Goal: Information Seeking & Learning: Check status

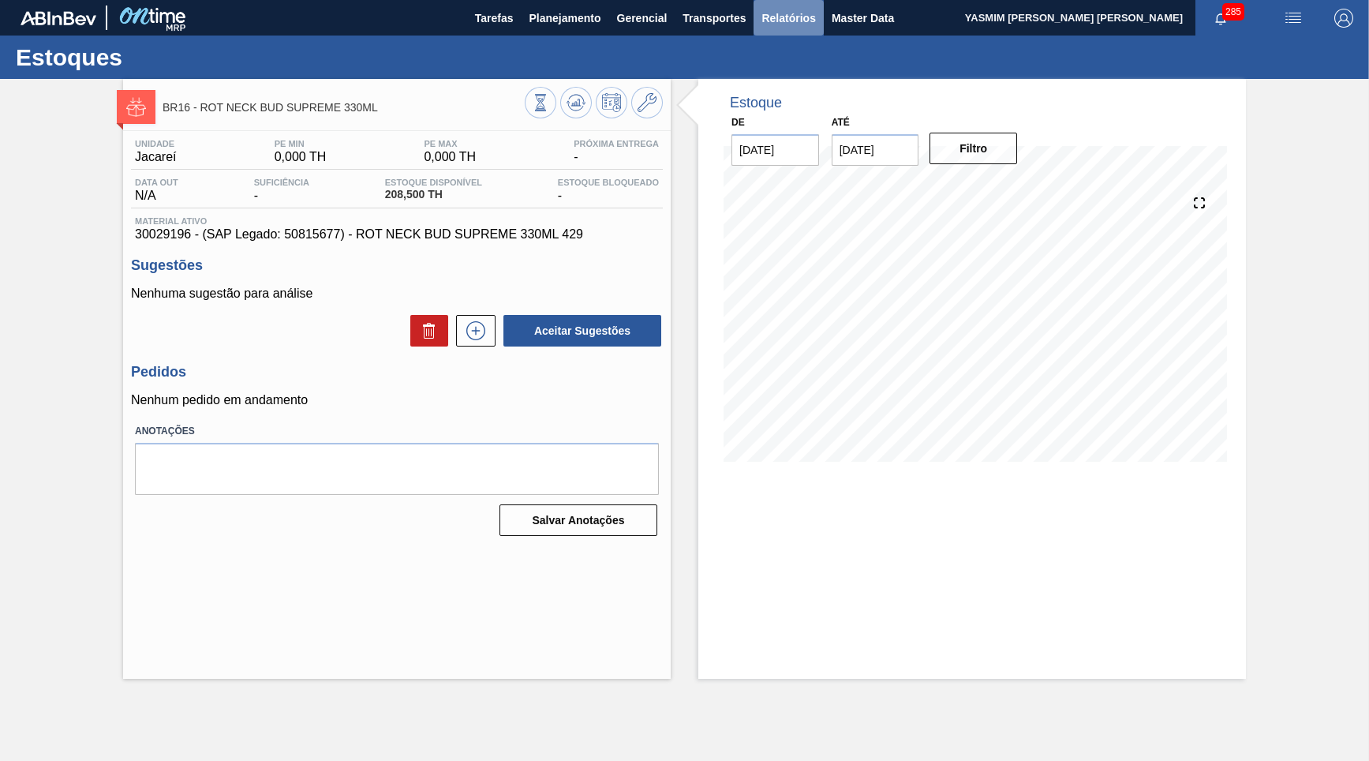
click at [812, 21] on span "Relatórios" at bounding box center [789, 18] width 54 height 19
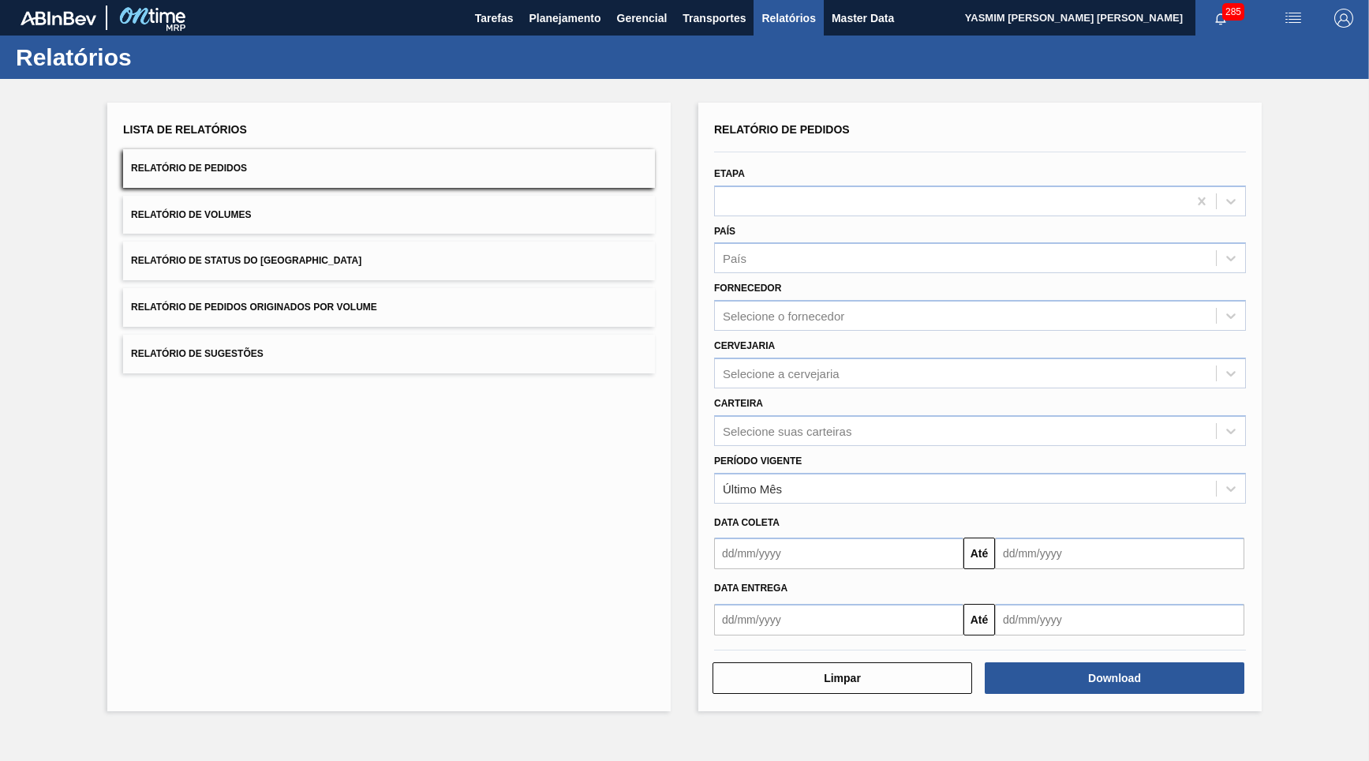
click at [338, 242] on button "Relatório de Status do [GEOGRAPHIC_DATA]" at bounding box center [389, 261] width 532 height 39
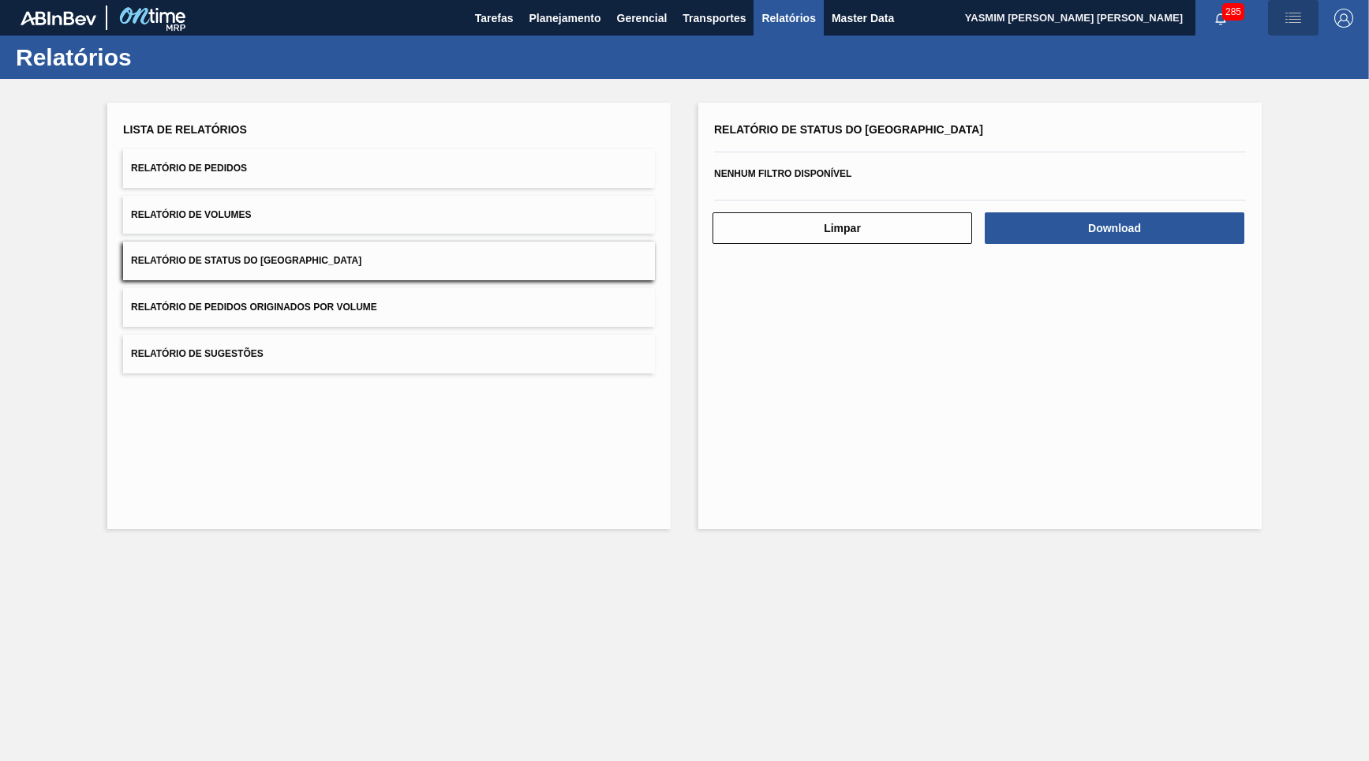
click at [1296, 23] on img "button" at bounding box center [1293, 18] width 19 height 19
click at [465, 202] on div at bounding box center [684, 380] width 1369 height 761
click at [257, 202] on button "Relatório de Volumes" at bounding box center [389, 215] width 532 height 39
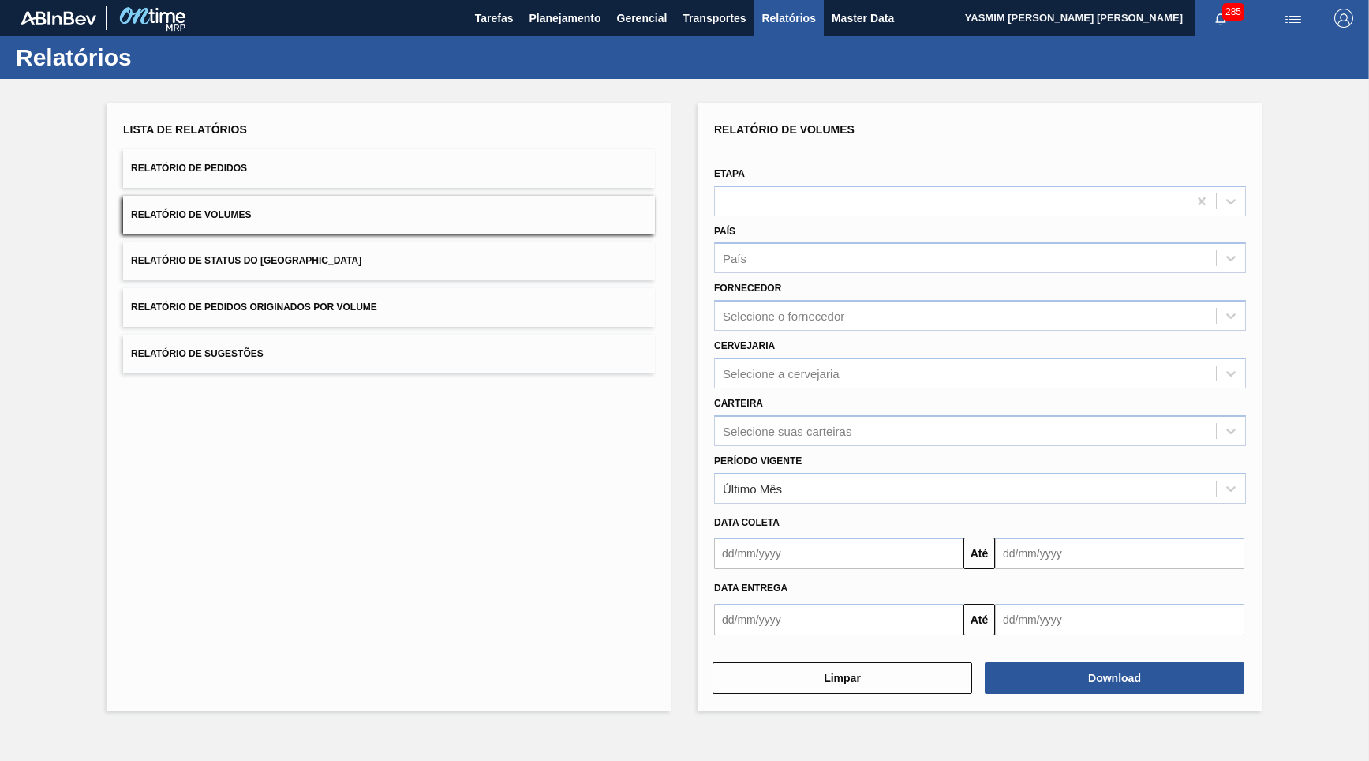
click at [282, 302] on span "Relatório de Pedidos Originados por Volume" at bounding box center [254, 307] width 246 height 11
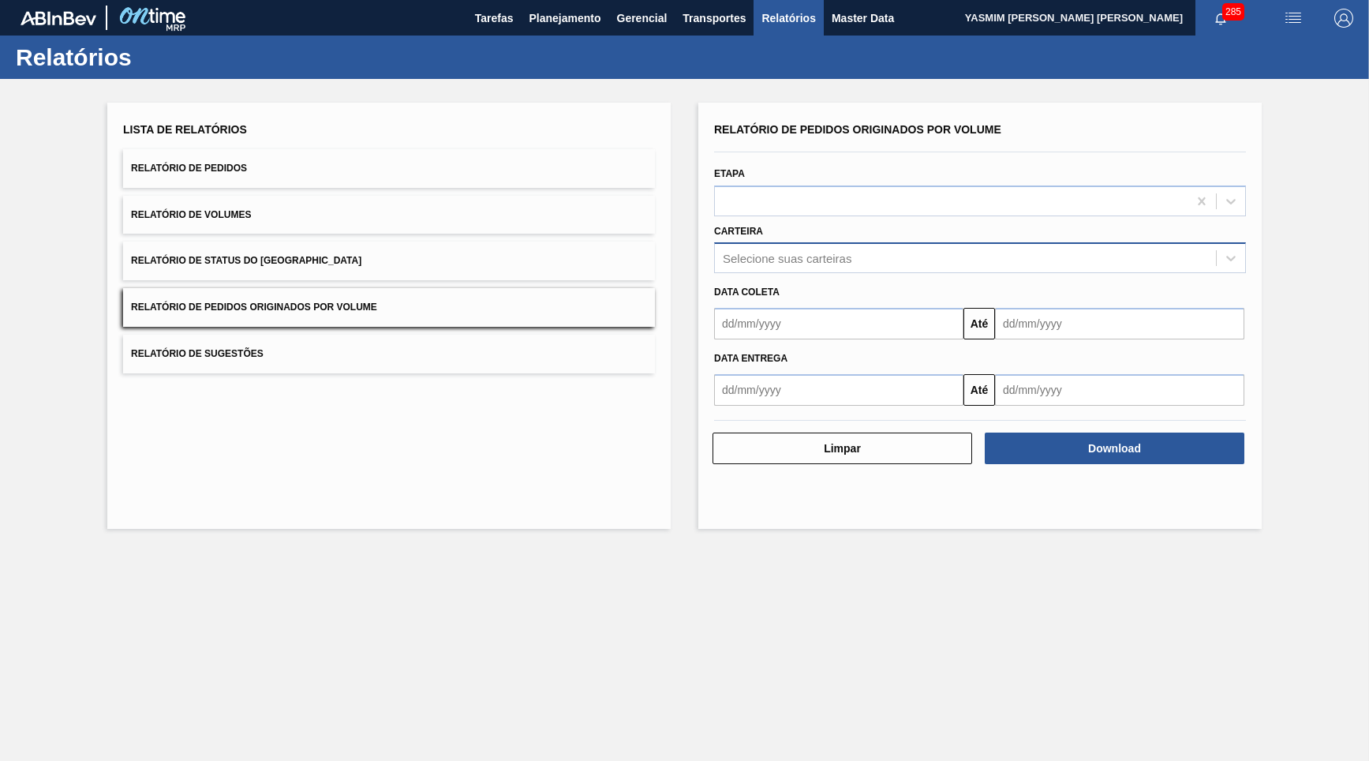
click at [834, 247] on div "Selecione suas carteiras" at bounding box center [965, 258] width 501 height 23
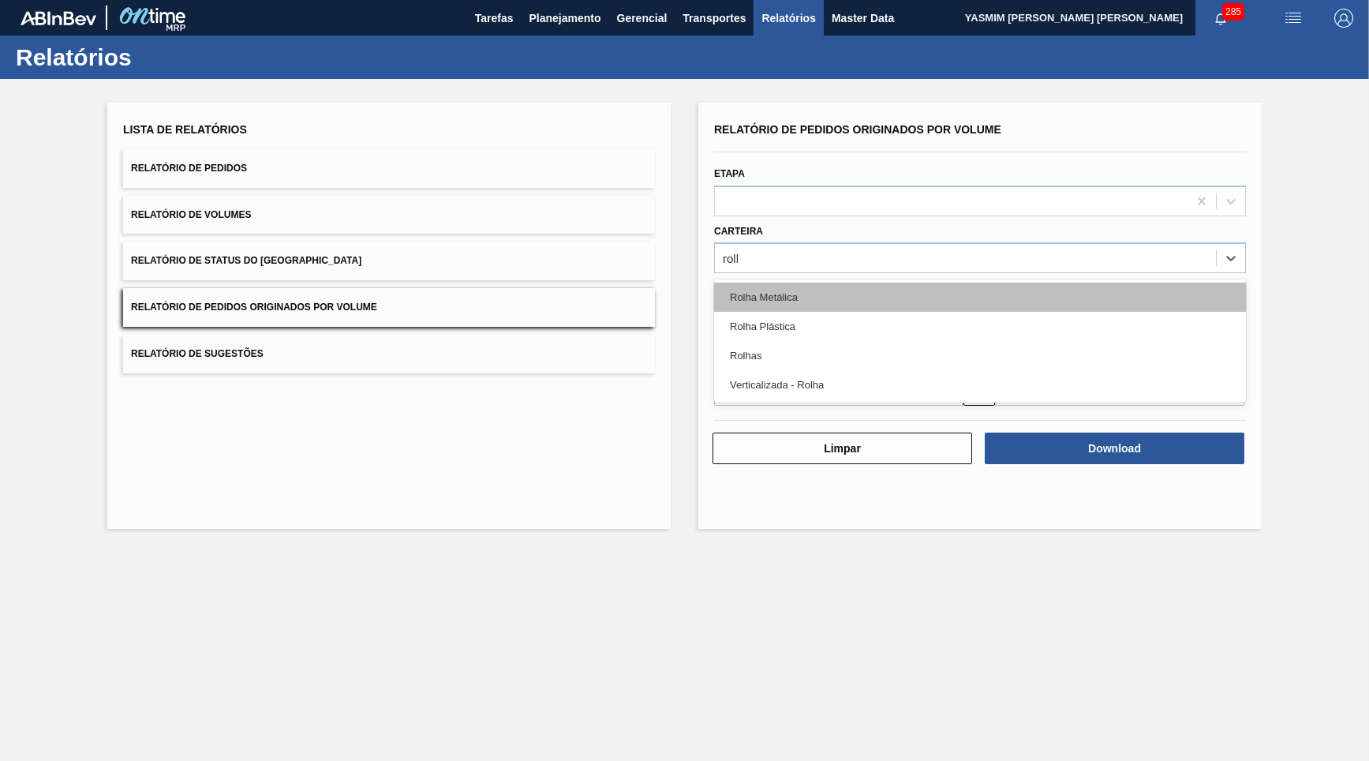
type input "rolha"
click at [822, 294] on div "Rolha Metálica" at bounding box center [980, 297] width 532 height 29
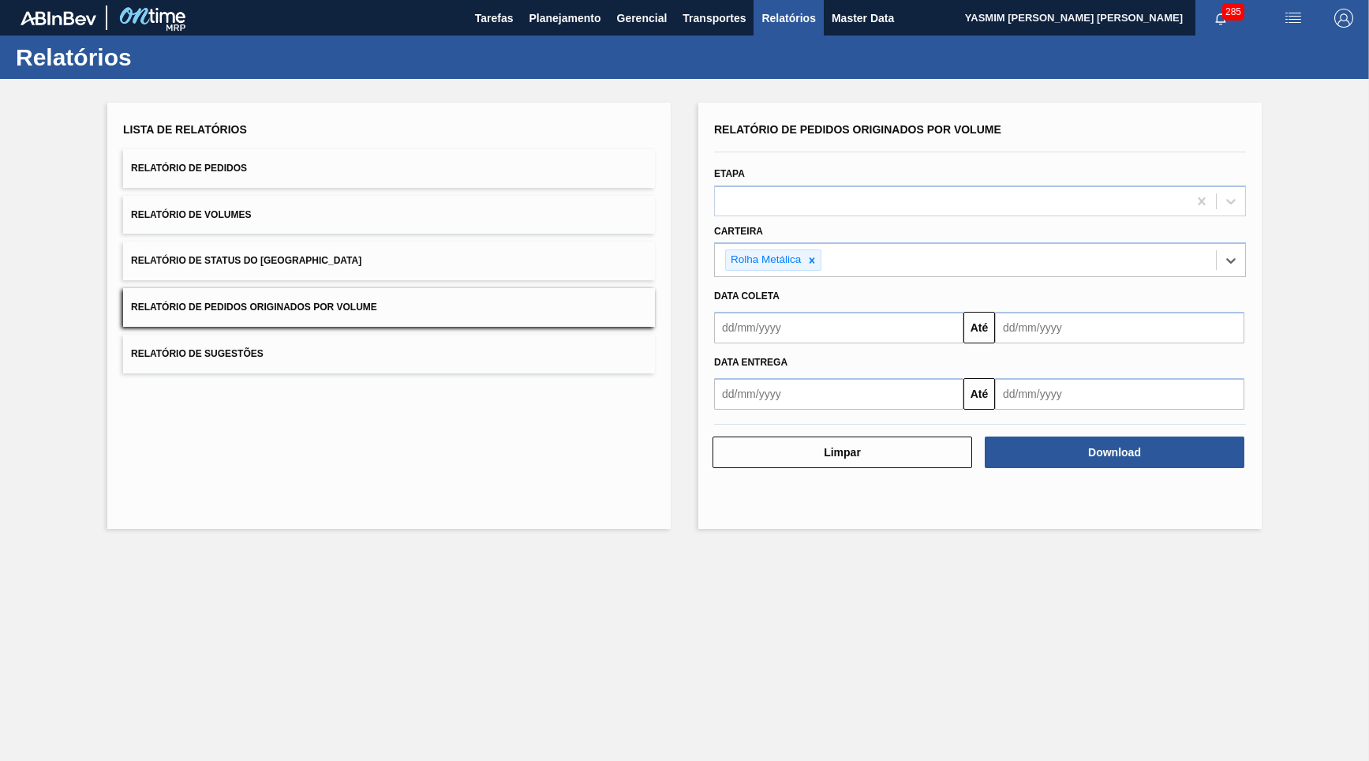
click at [823, 317] on input "text" at bounding box center [838, 328] width 249 height 32
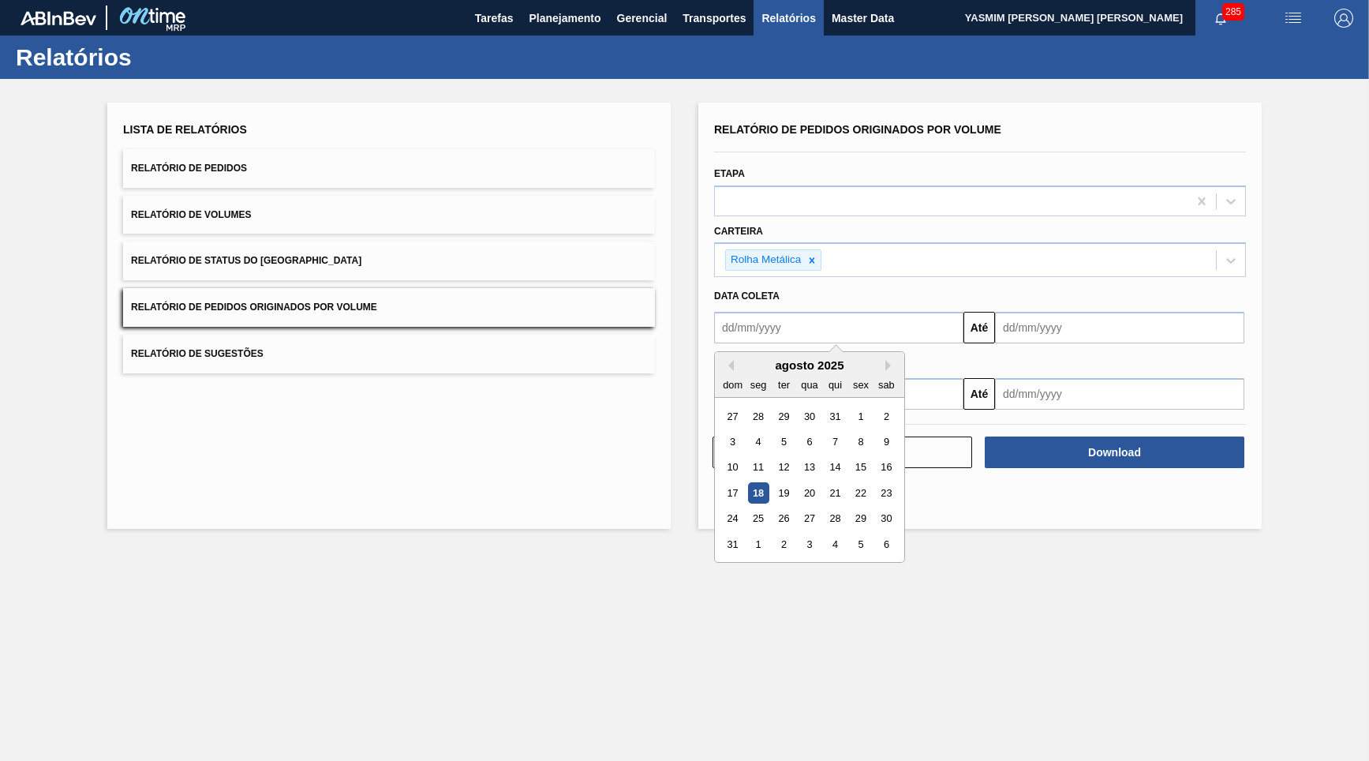
click at [819, 166] on div "Etapa" at bounding box center [980, 190] width 532 height 54
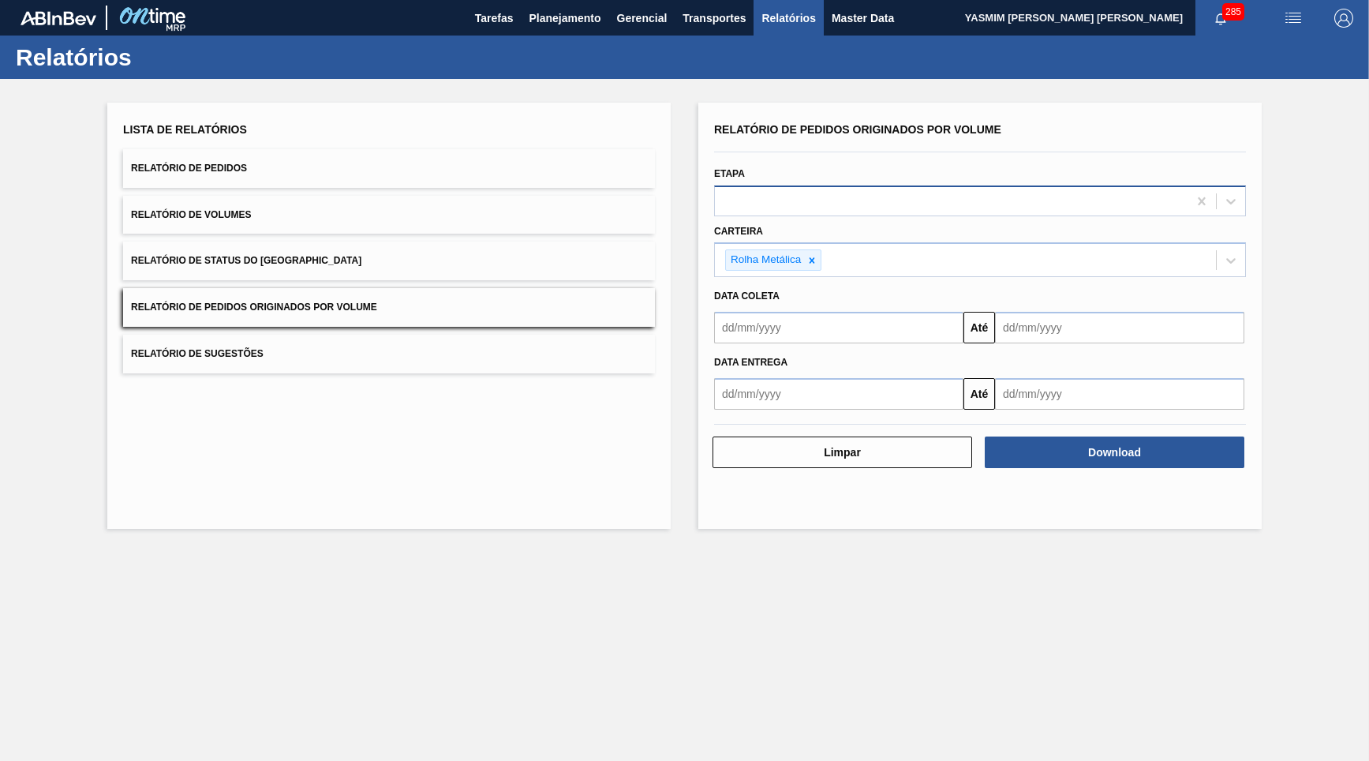
click at [815, 185] on div at bounding box center [980, 200] width 532 height 31
click at [1292, 17] on img "button" at bounding box center [1293, 18] width 19 height 19
click at [864, 27] on div at bounding box center [684, 380] width 1369 height 761
click at [859, 20] on span "Master Data" at bounding box center [863, 18] width 62 height 19
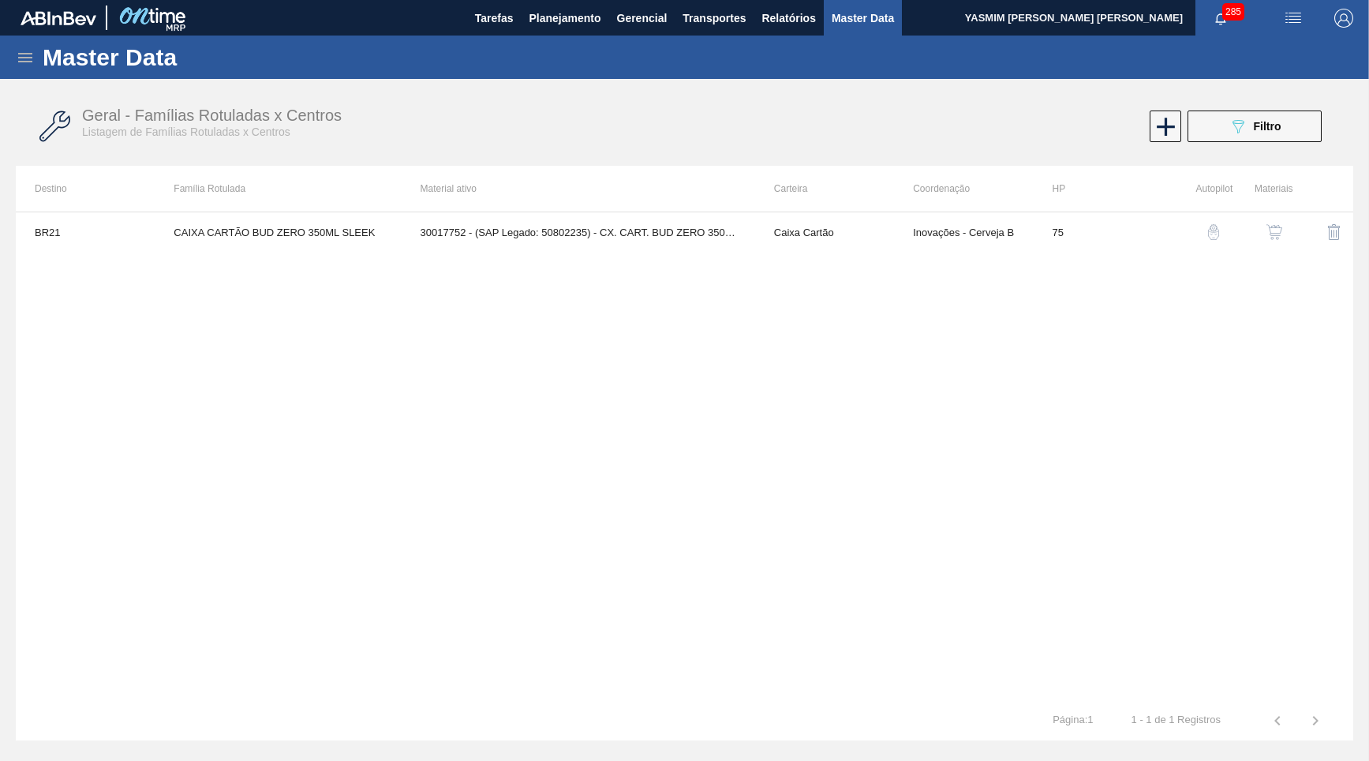
click at [21, 58] on icon at bounding box center [25, 57] width 14 height 9
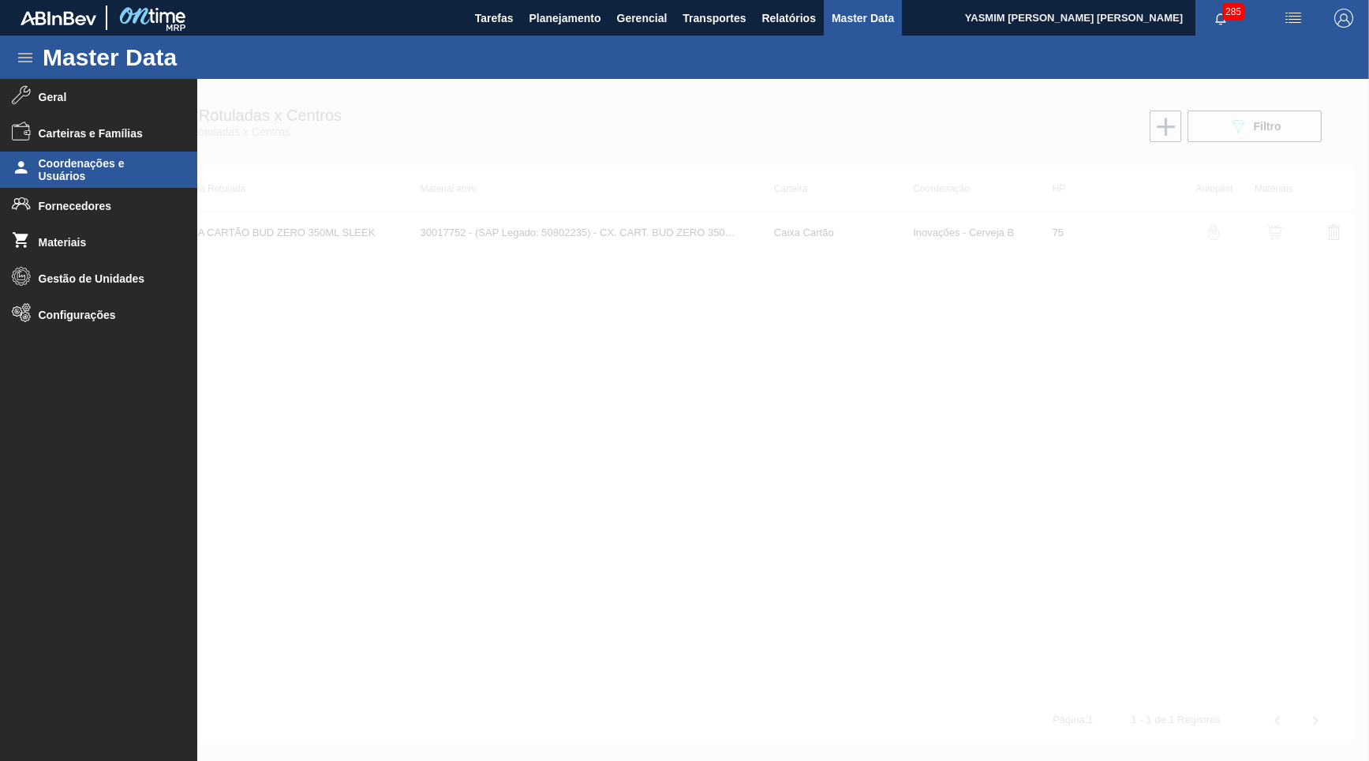
click at [105, 170] on span "Coordenações e Usuários" at bounding box center [104, 169] width 130 height 25
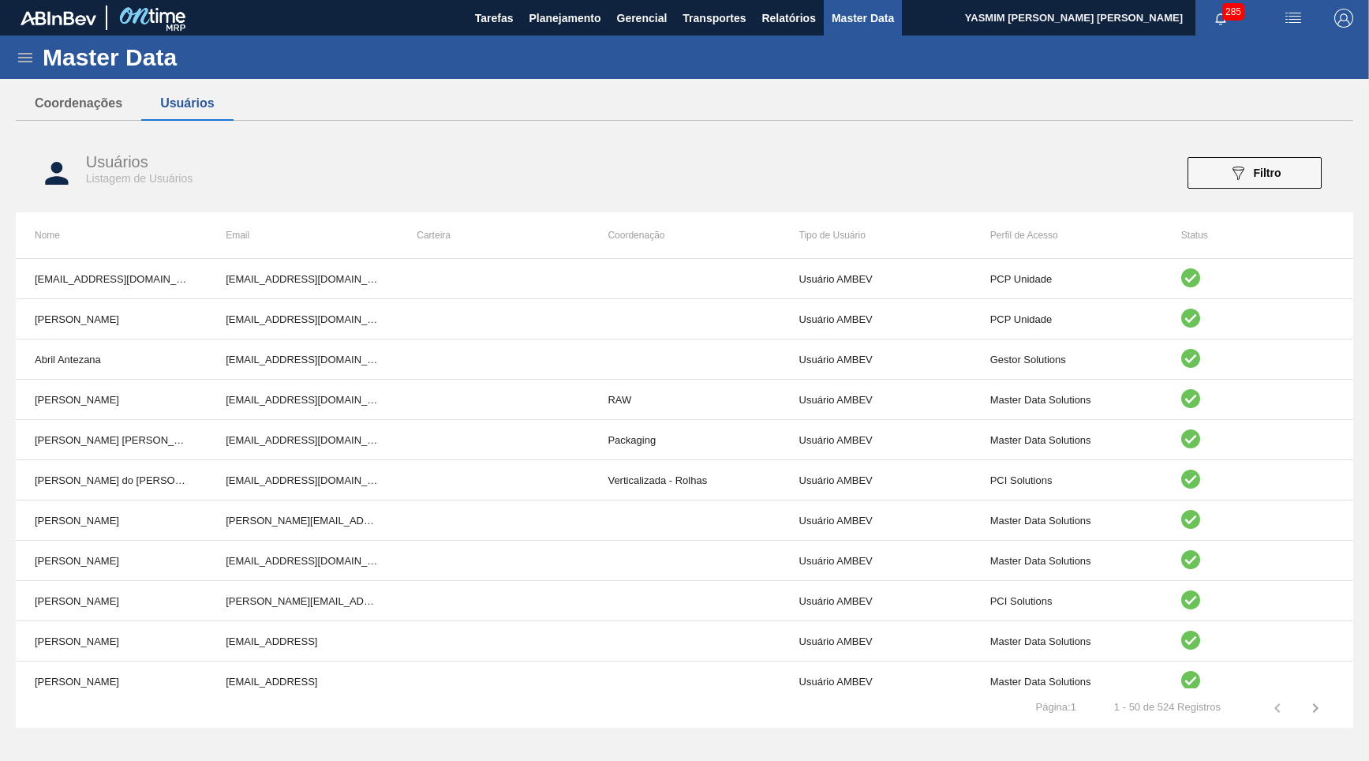
click at [28, 62] on icon at bounding box center [25, 57] width 19 height 19
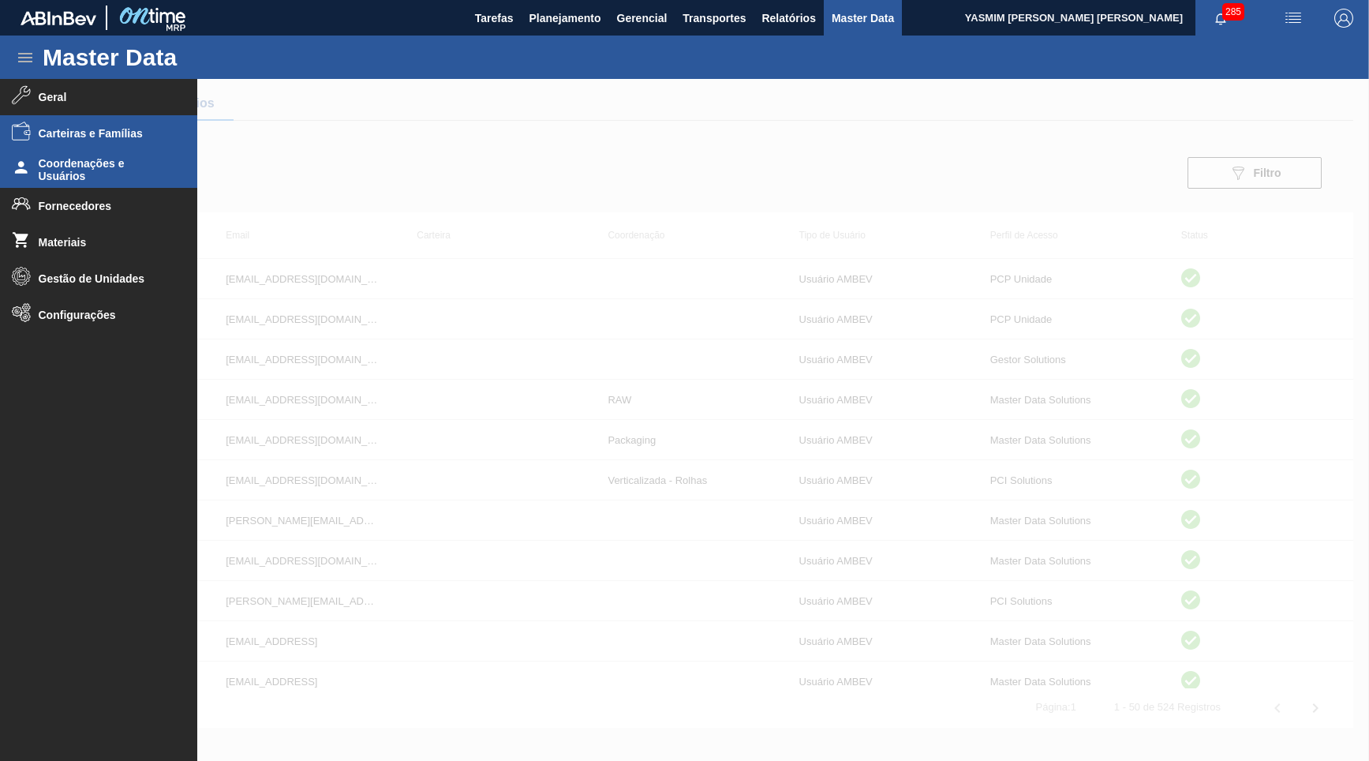
click at [51, 125] on li "Carteiras e Famílias" at bounding box center [98, 133] width 197 height 36
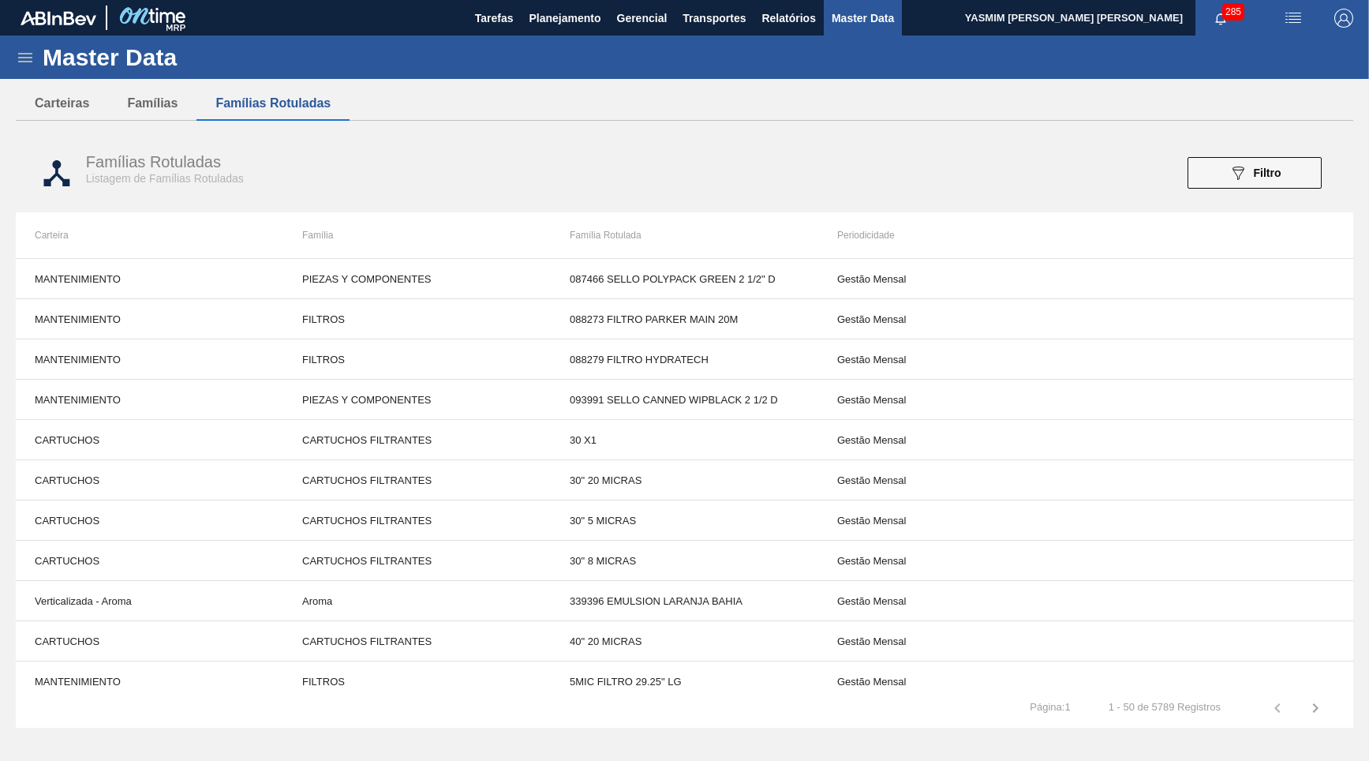
click at [17, 66] on icon at bounding box center [25, 57] width 19 height 19
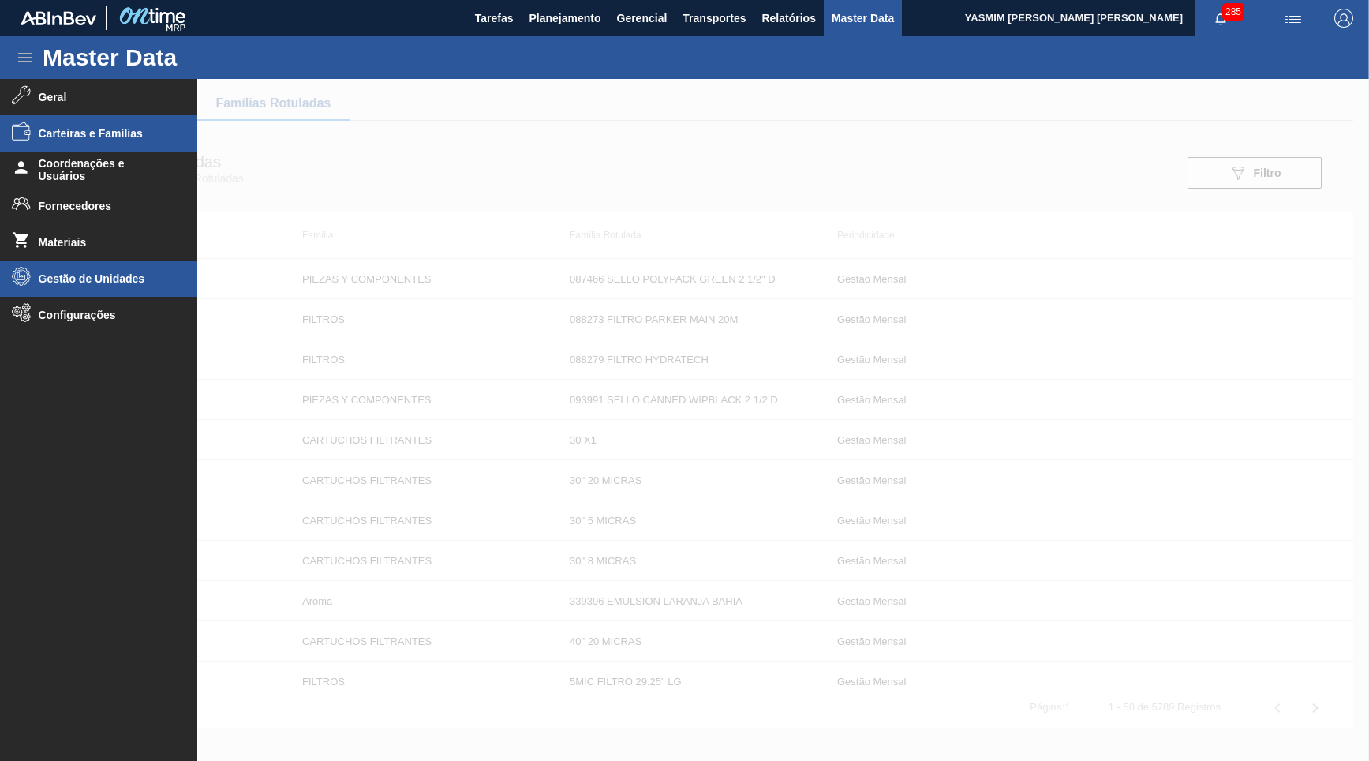
click at [92, 294] on li "Gestão de Unidades" at bounding box center [98, 278] width 197 height 36
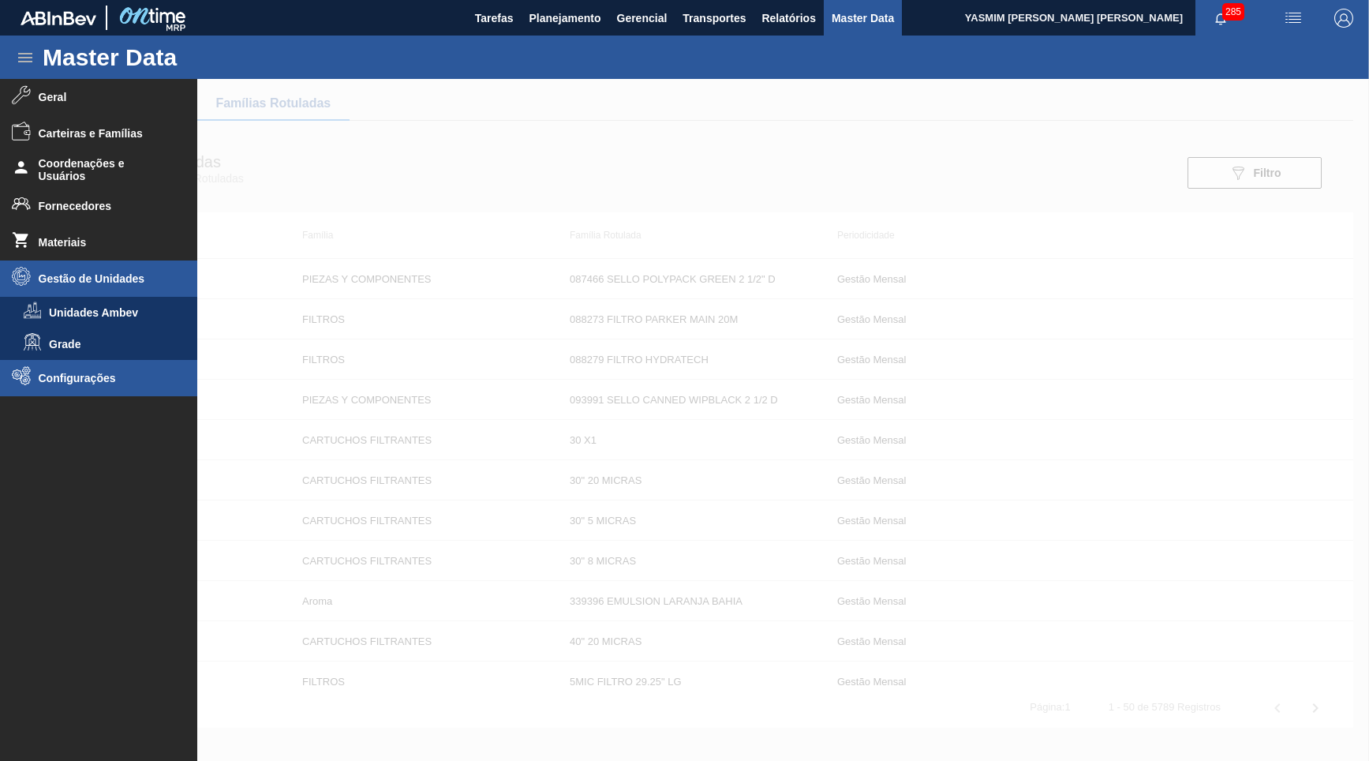
click at [76, 373] on span "Configurações" at bounding box center [104, 378] width 130 height 13
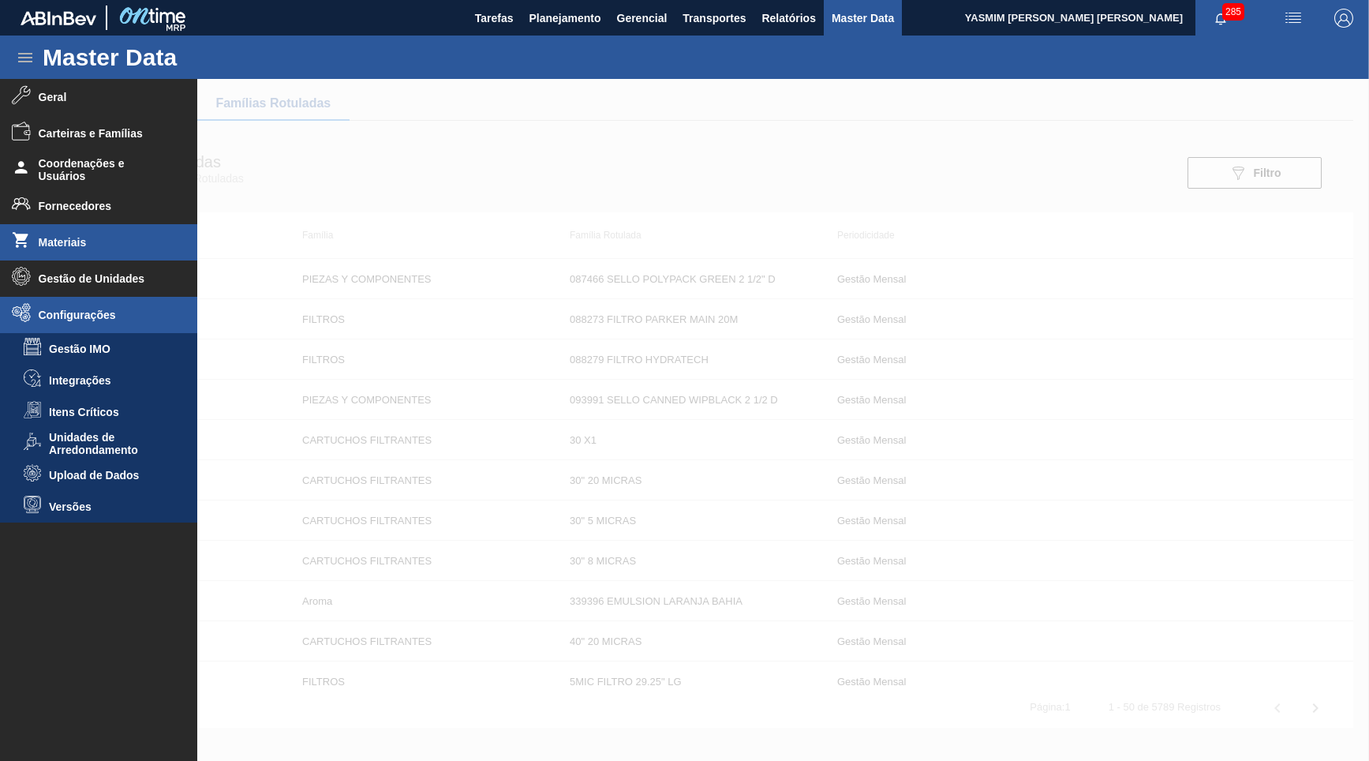
click at [96, 245] on span "Materiais" at bounding box center [104, 242] width 130 height 13
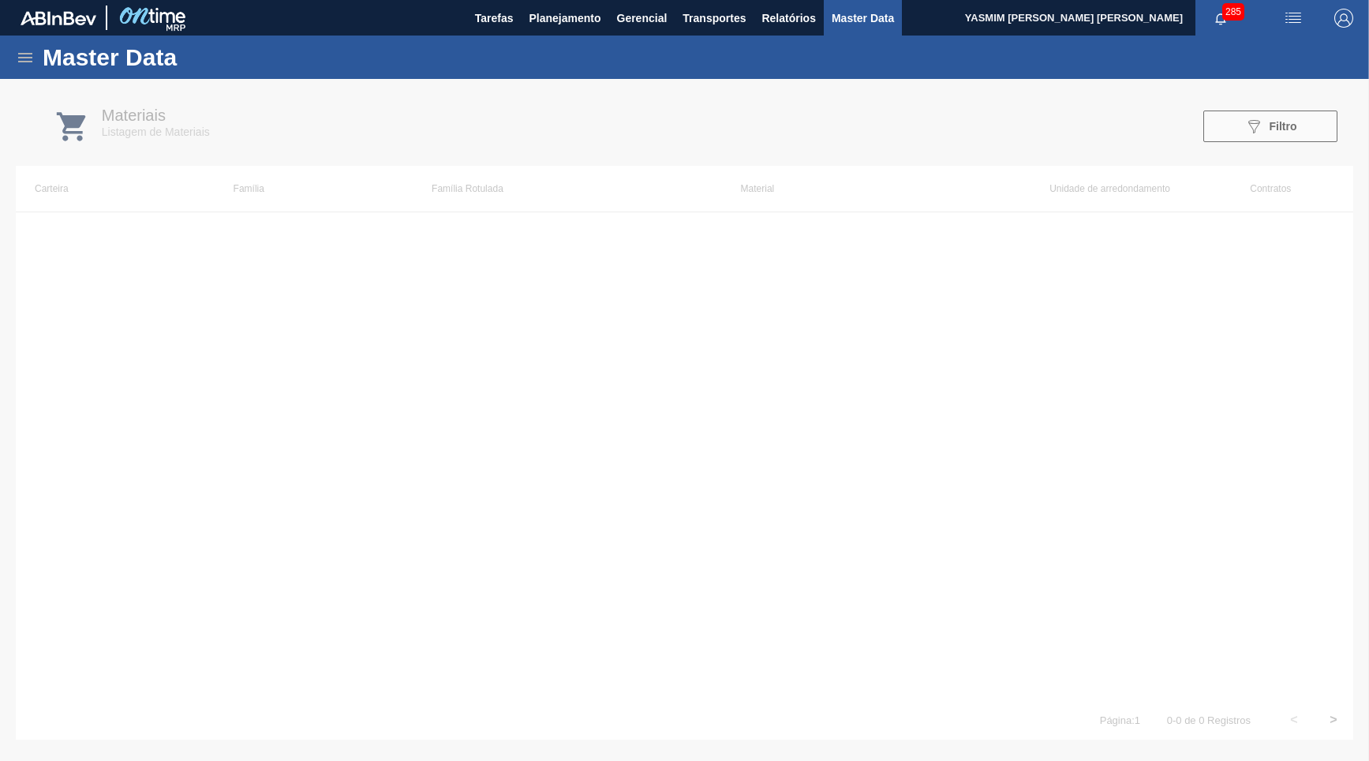
click at [27, 46] on div "Master Data" at bounding box center [684, 57] width 1369 height 43
click at [29, 55] on icon at bounding box center [25, 57] width 19 height 19
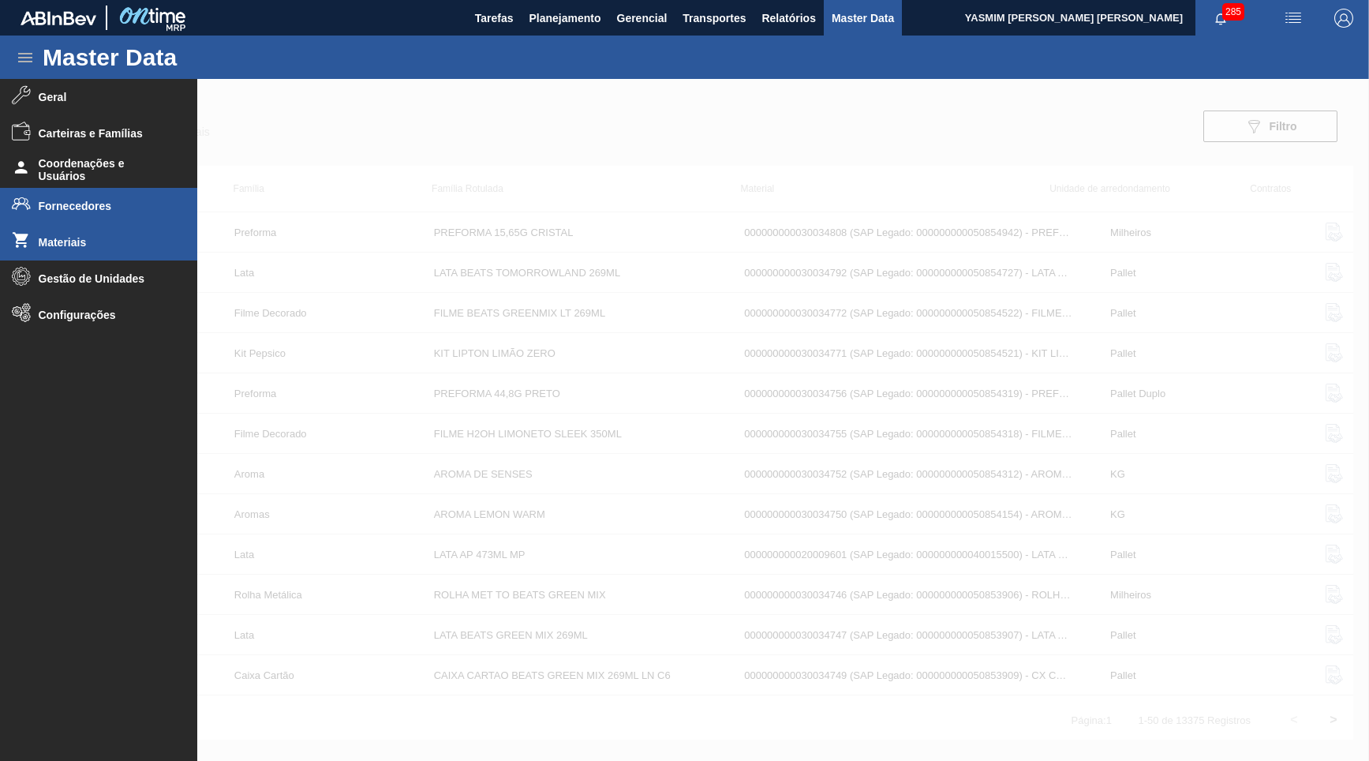
click at [86, 210] on span "Fornecedores" at bounding box center [104, 206] width 130 height 13
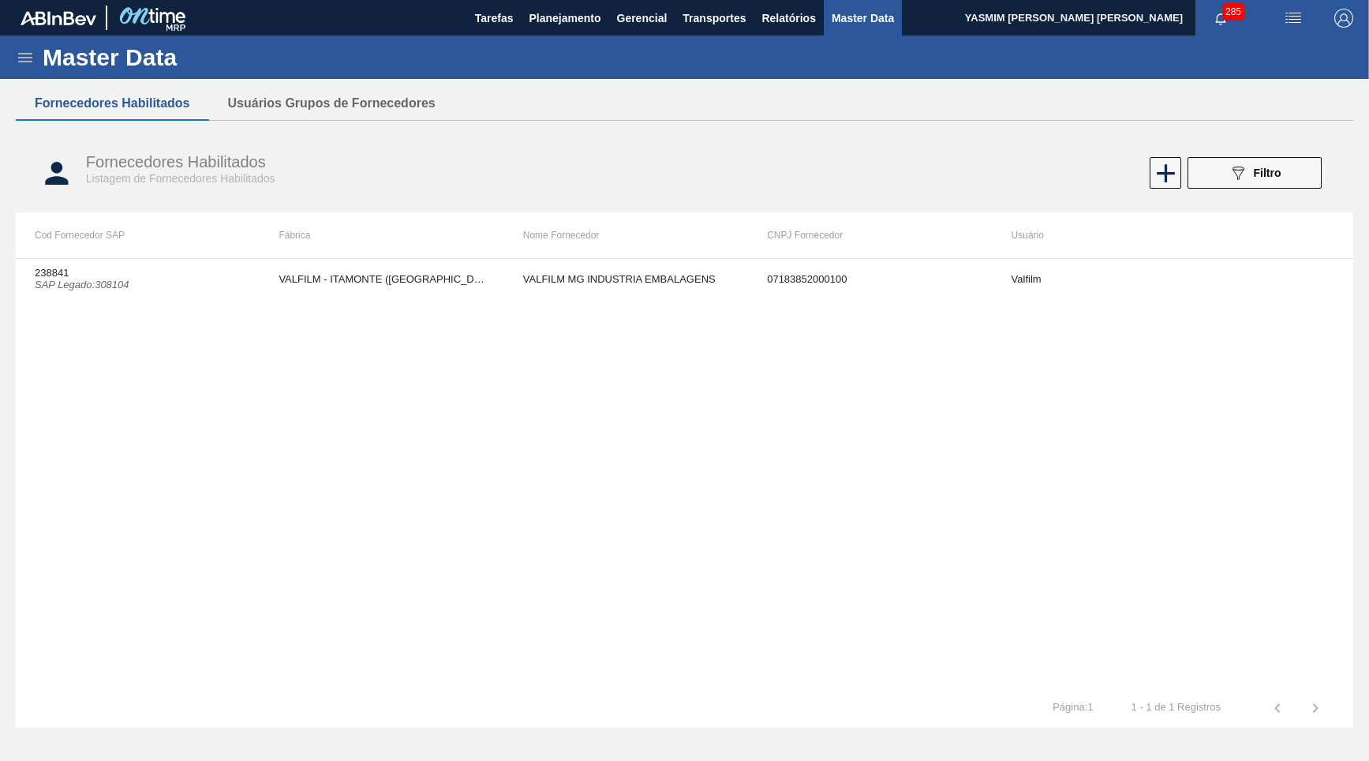
click at [24, 61] on icon at bounding box center [25, 57] width 14 height 9
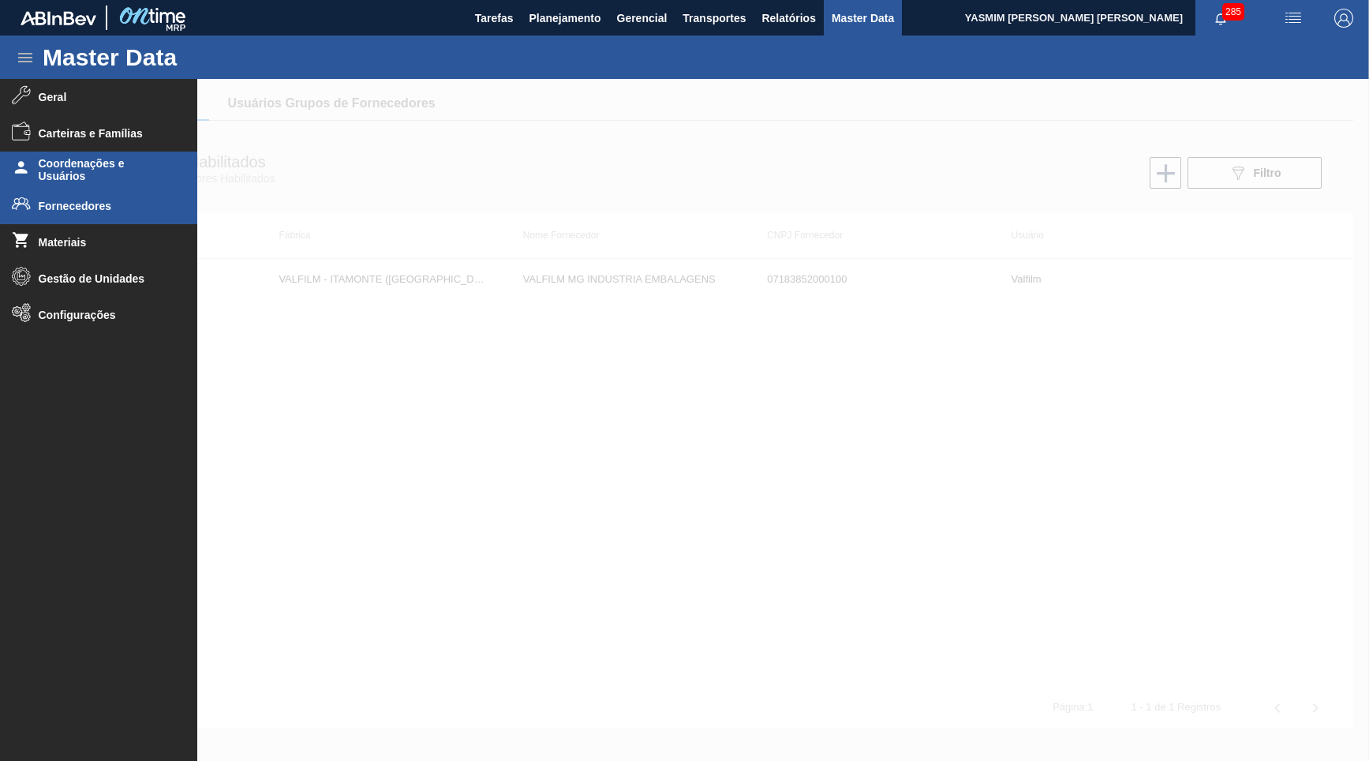
click at [54, 167] on span "Coordenações e Usuários" at bounding box center [104, 169] width 130 height 25
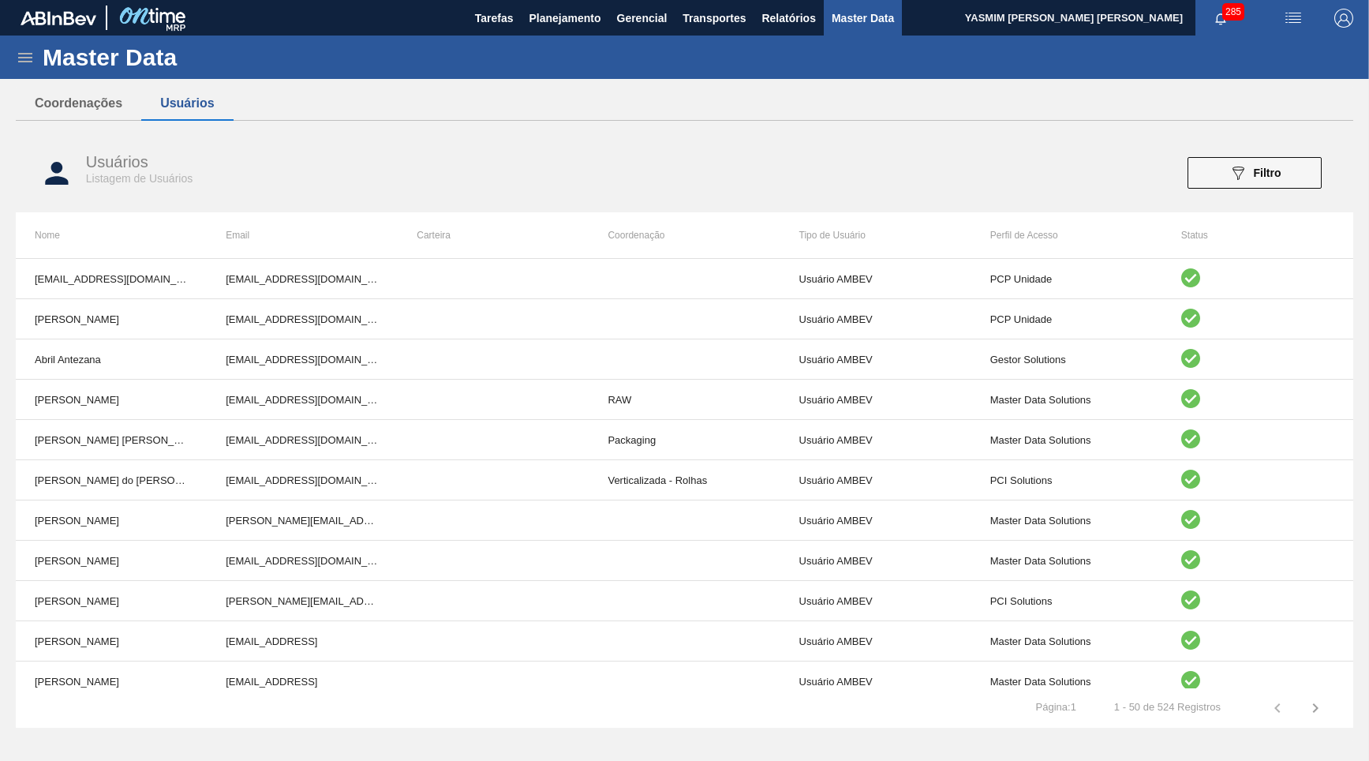
click at [32, 57] on icon at bounding box center [25, 57] width 19 height 19
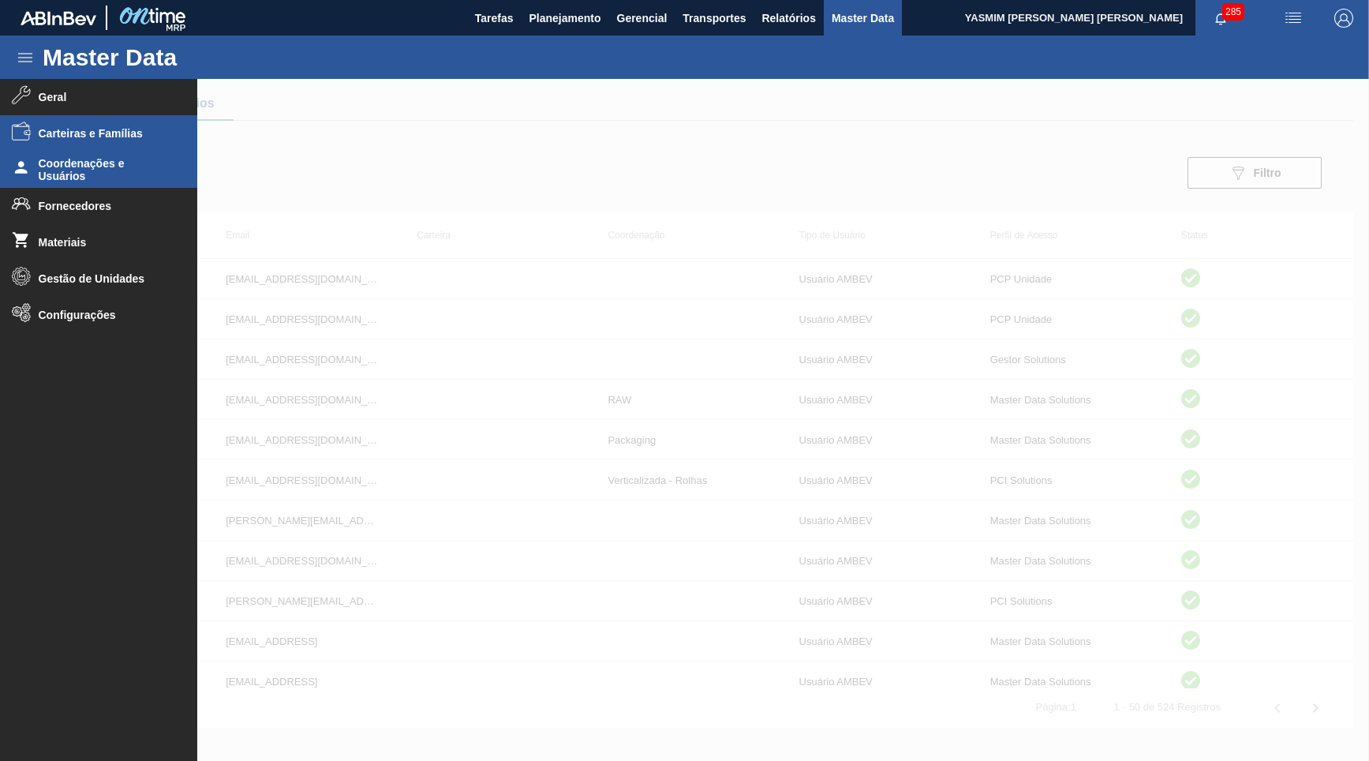
click at [77, 122] on li "Carteiras e Famílias" at bounding box center [98, 133] width 197 height 36
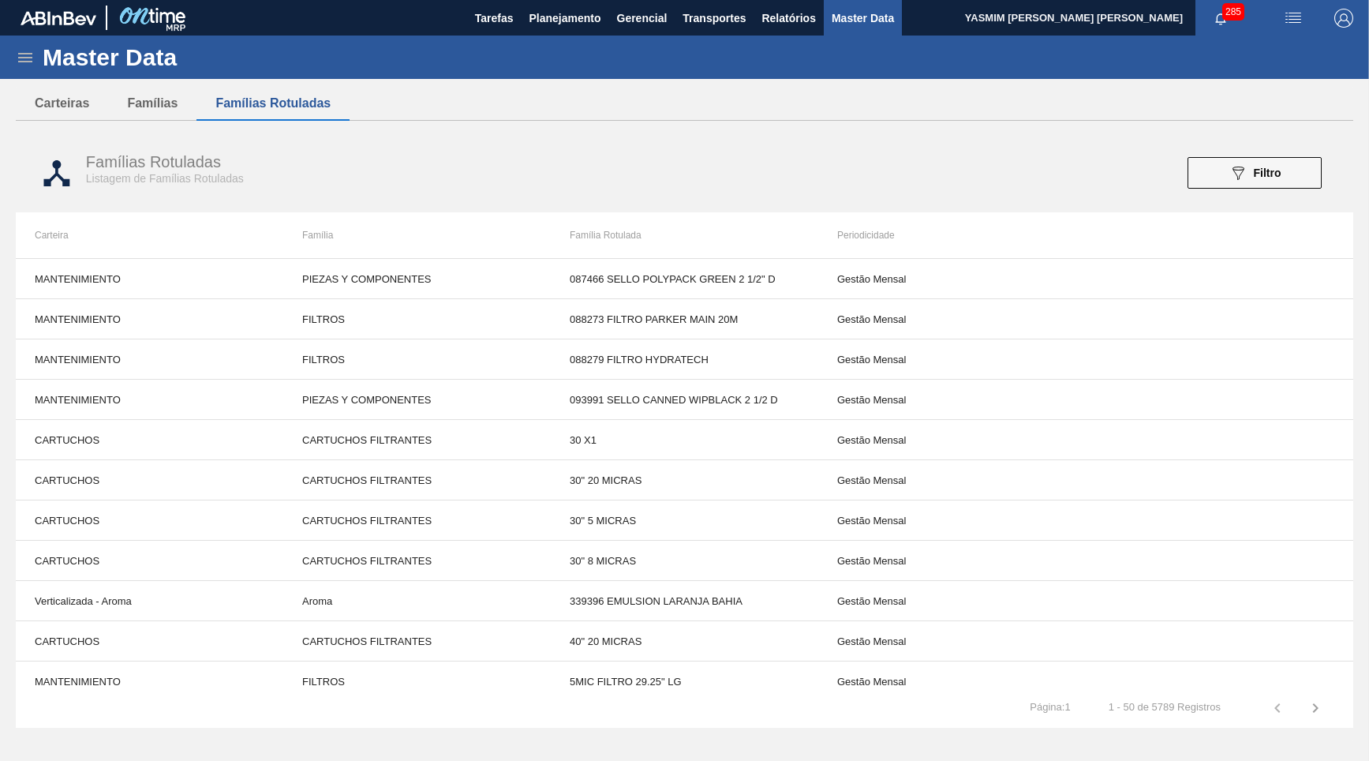
click at [24, 57] on icon at bounding box center [25, 57] width 14 height 9
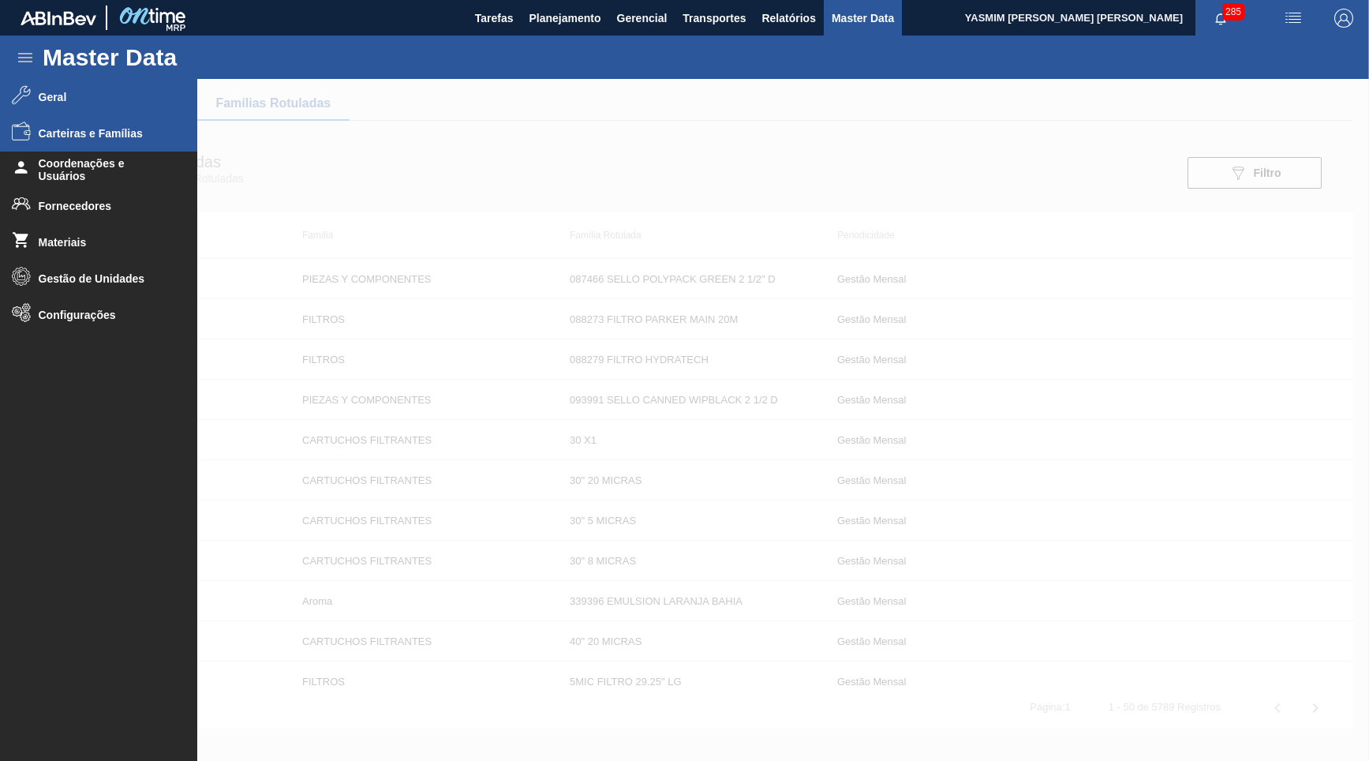
click at [82, 111] on li "Geral" at bounding box center [98, 97] width 197 height 36
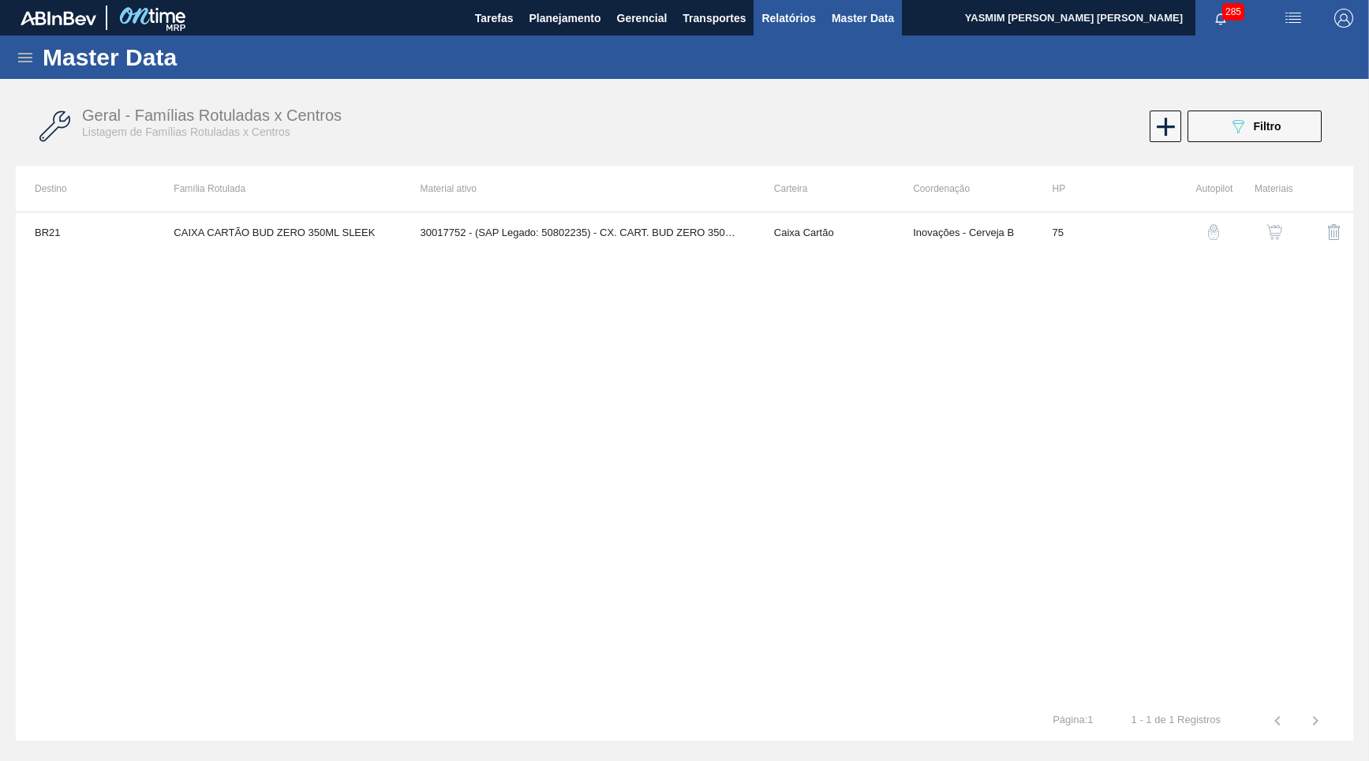
click at [815, 14] on span "Relatórios" at bounding box center [789, 18] width 54 height 19
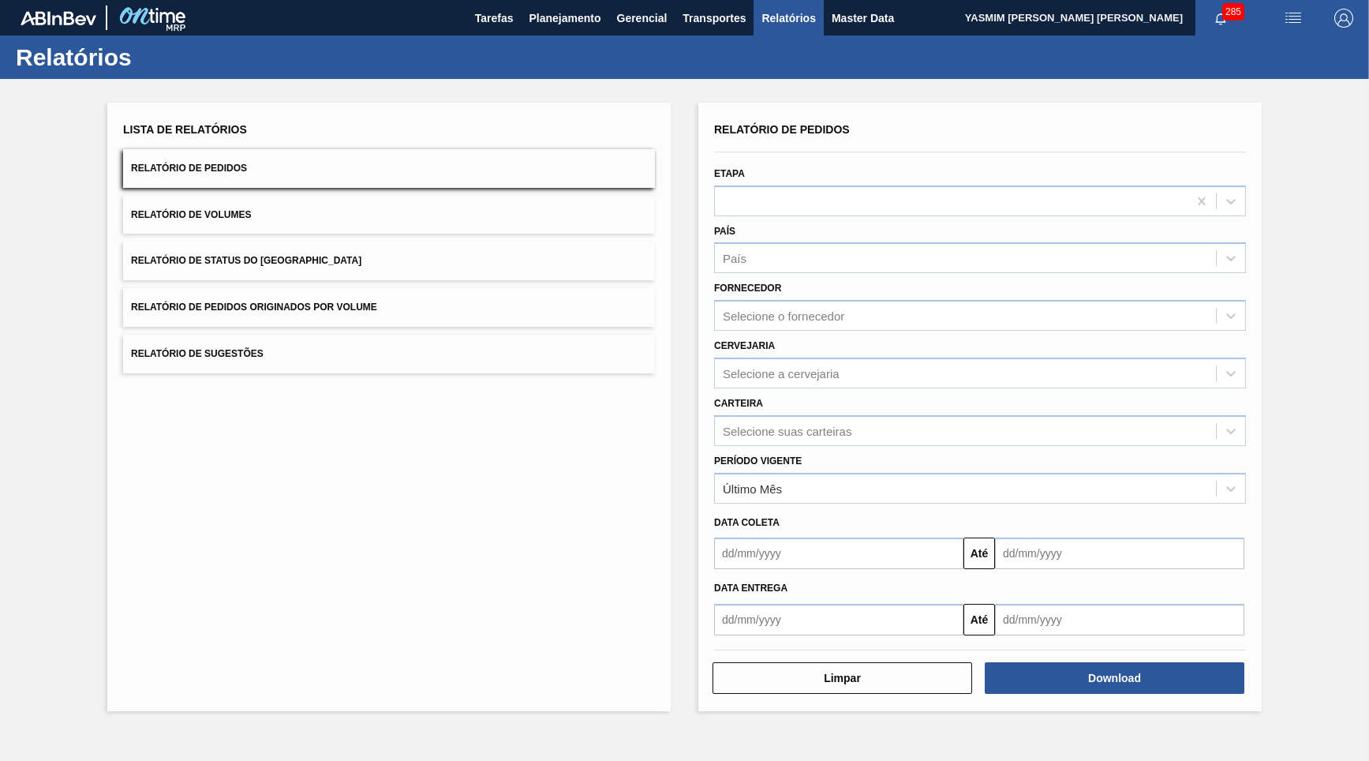
click at [540, 290] on button "Relatório de Pedidos Originados por Volume" at bounding box center [389, 307] width 532 height 39
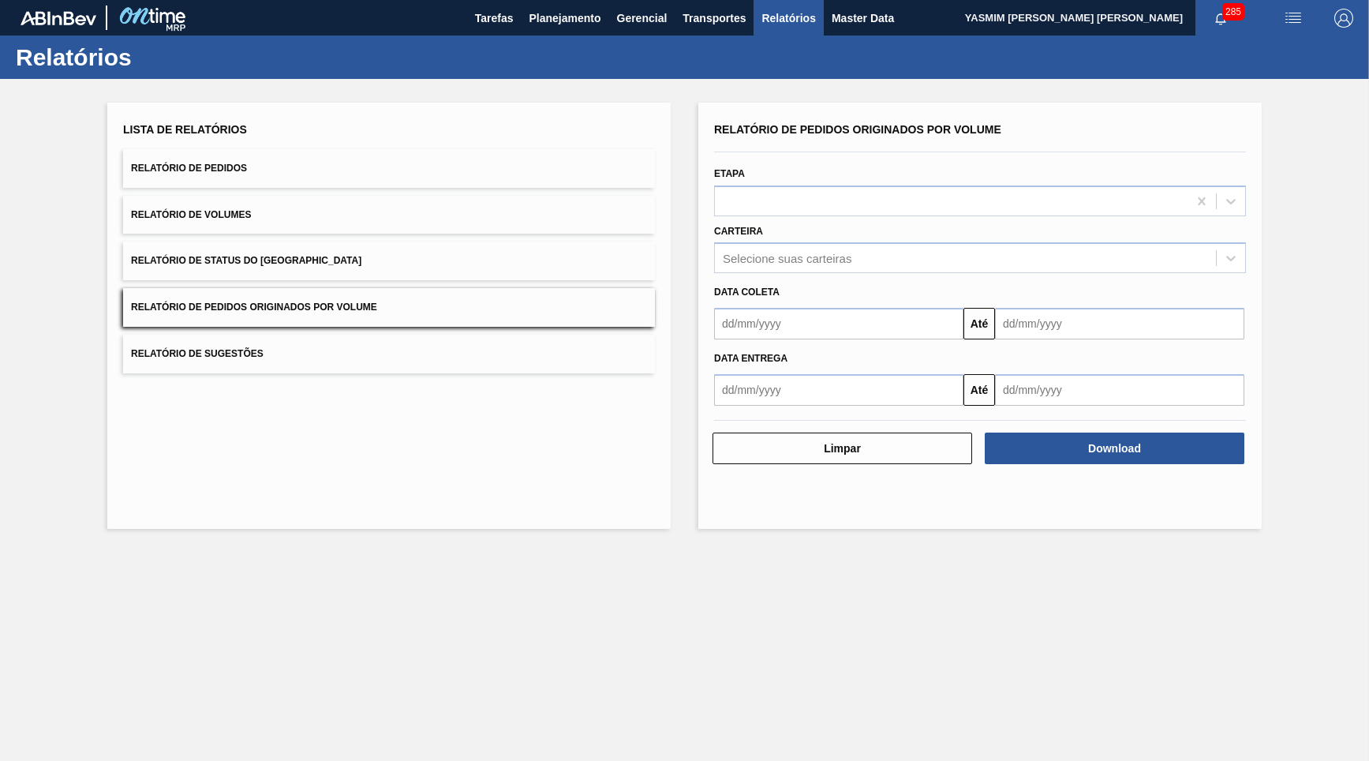
click at [421, 264] on button "Relatório de Status do [GEOGRAPHIC_DATA]" at bounding box center [389, 261] width 532 height 39
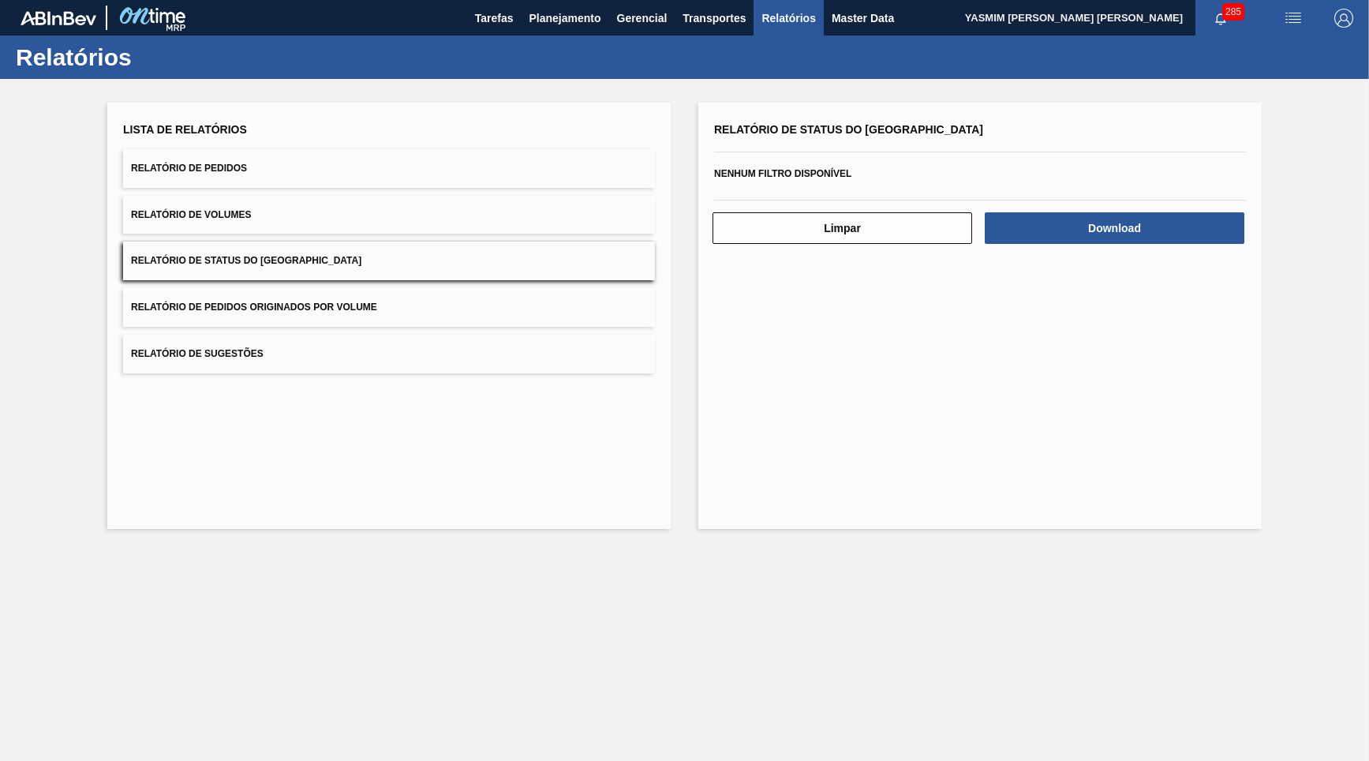
click at [446, 290] on button "Relatório de Pedidos Originados por Volume" at bounding box center [389, 307] width 532 height 39
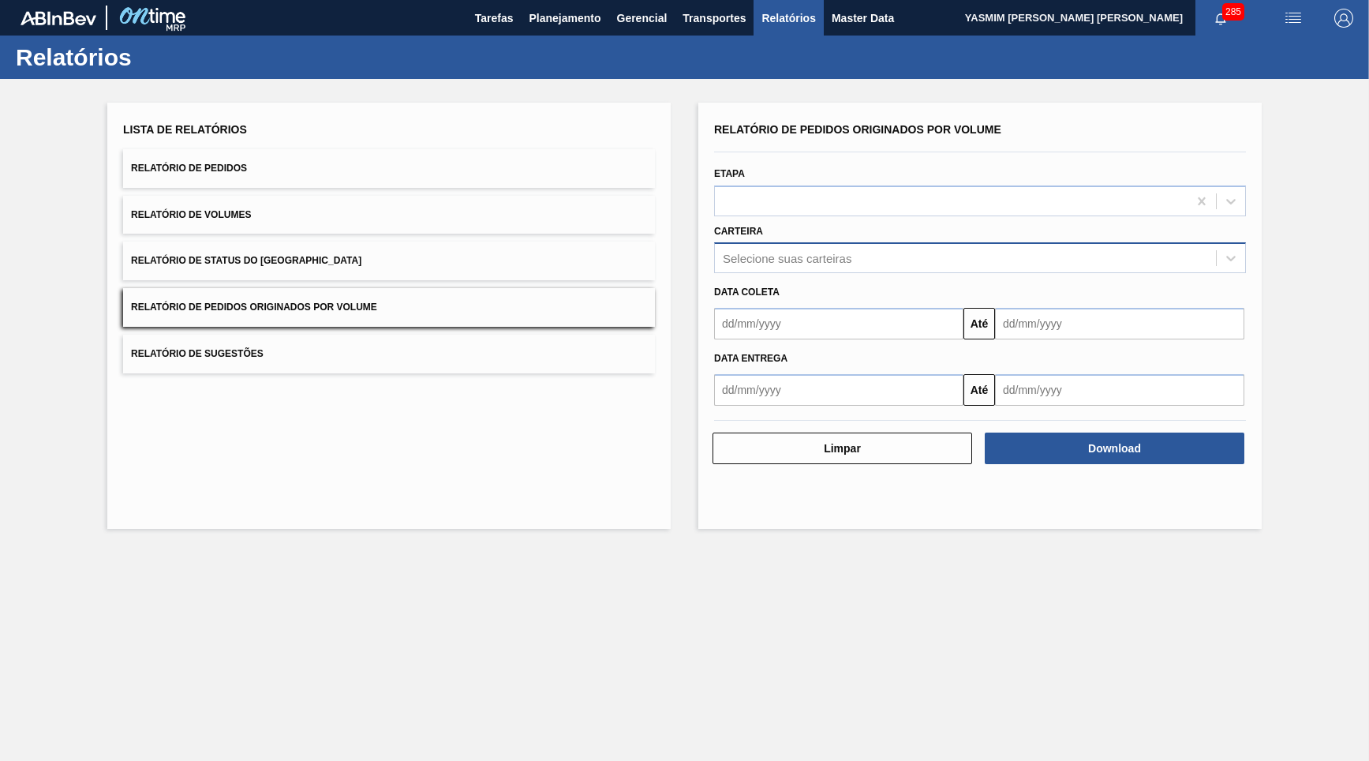
click at [822, 259] on div "Selecione suas carteiras" at bounding box center [965, 258] width 501 height 23
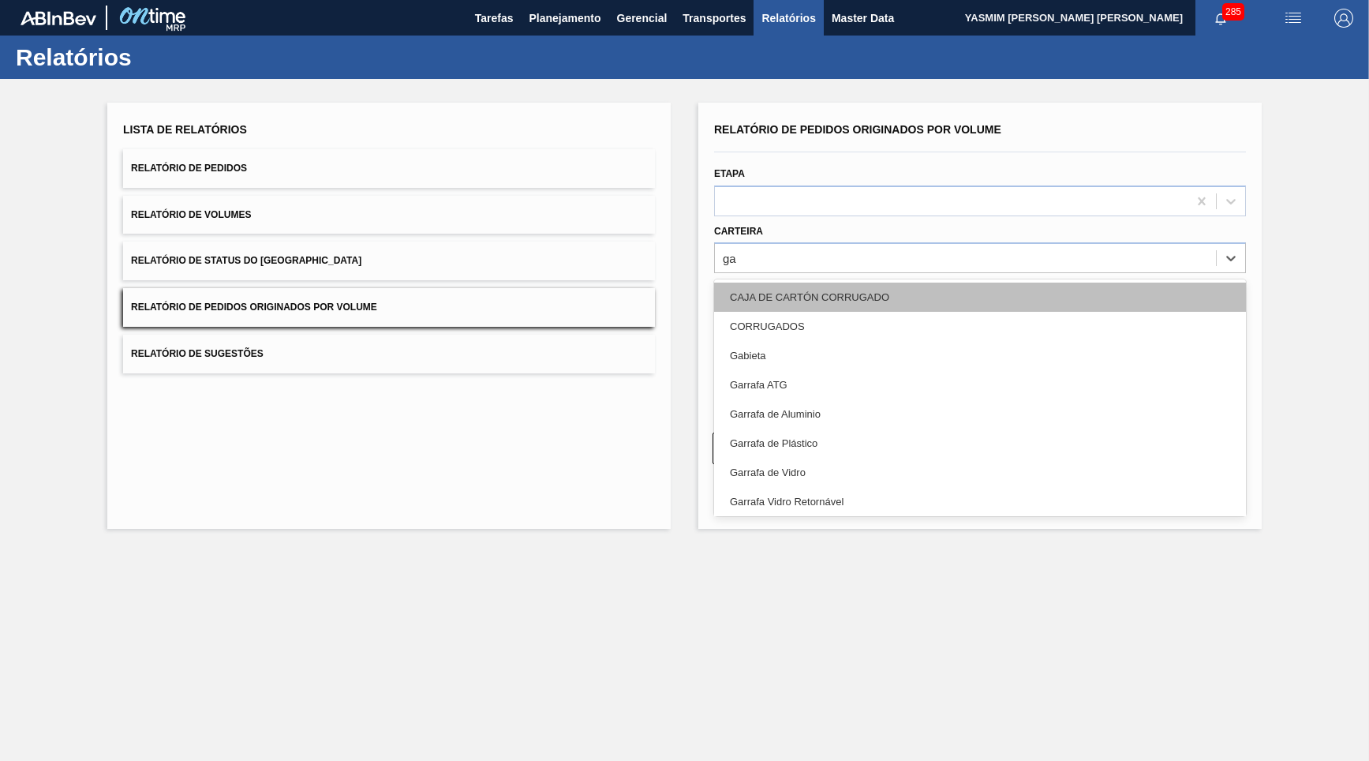
type input "gar"
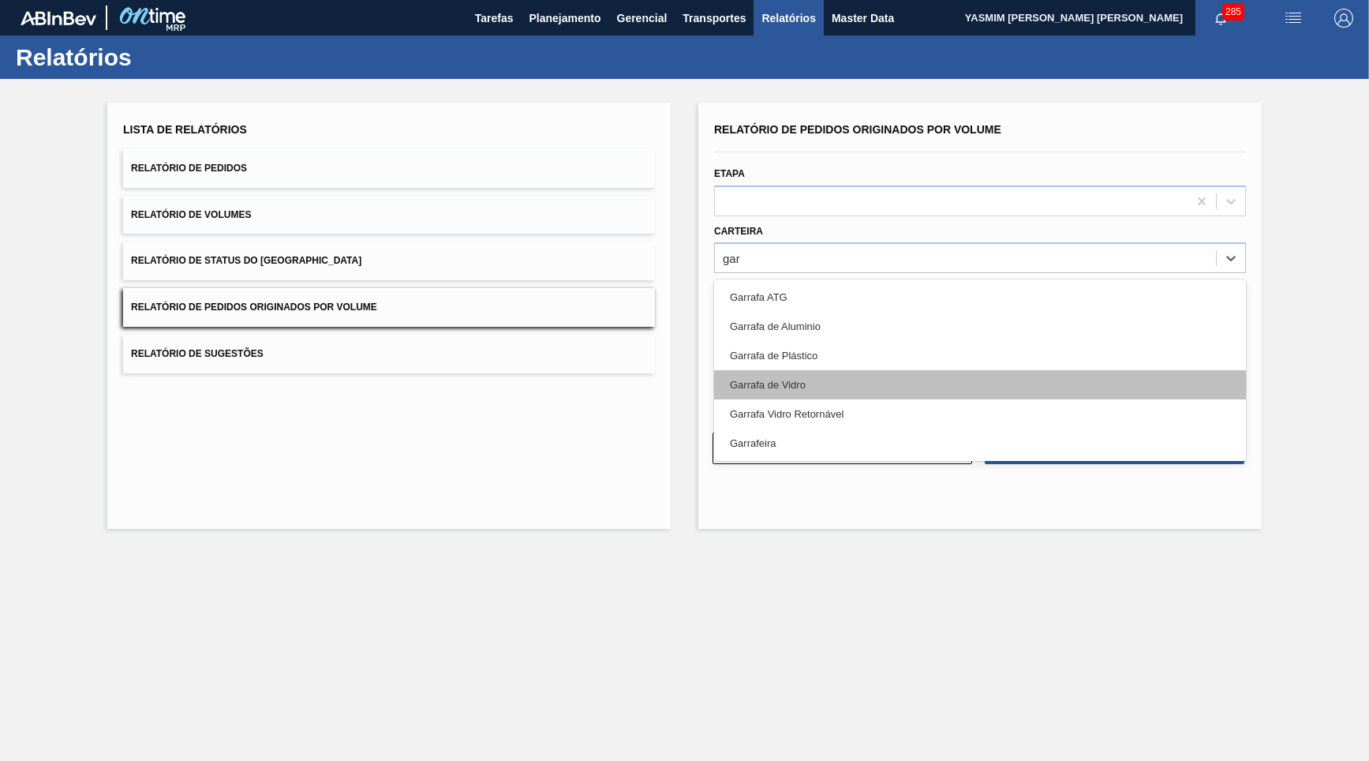
click at [929, 370] on div "Garrafa de Vidro" at bounding box center [980, 384] width 532 height 29
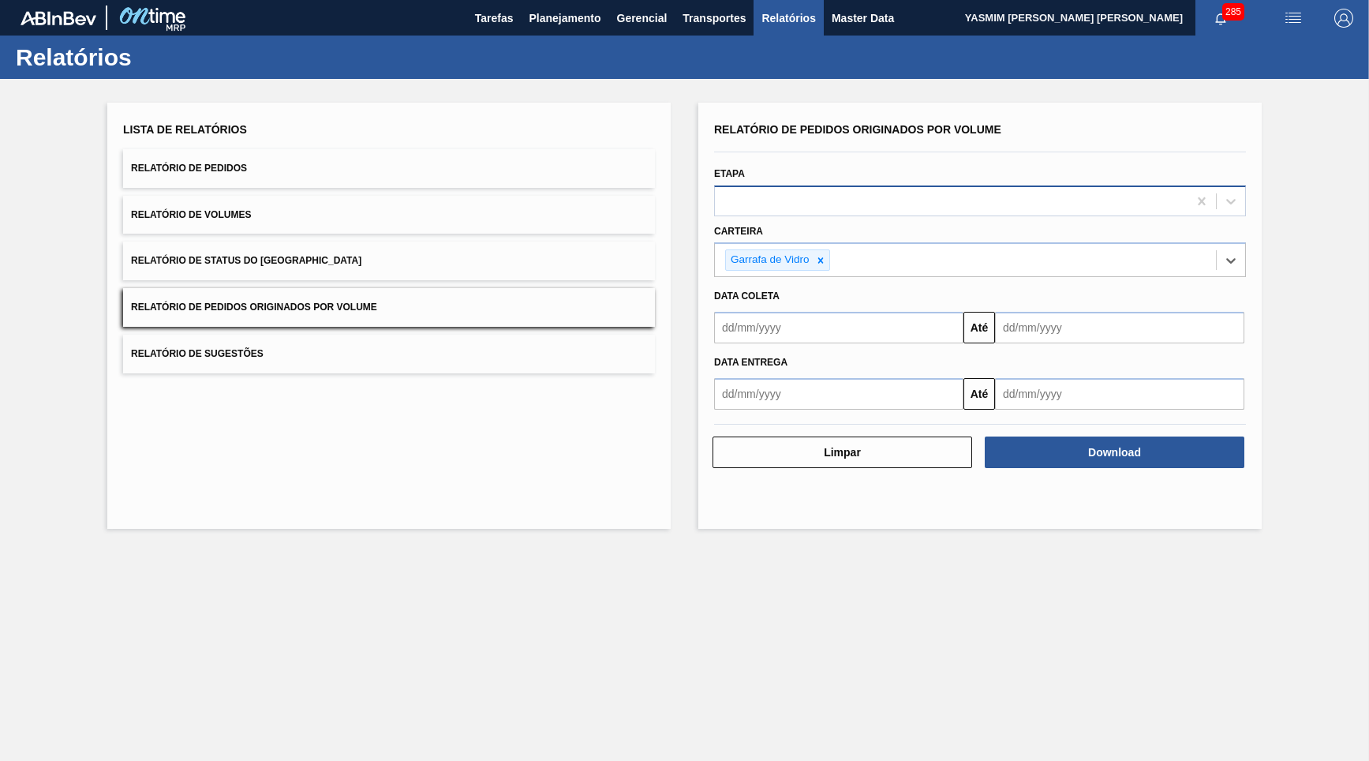
click at [1013, 197] on div at bounding box center [951, 200] width 473 height 23
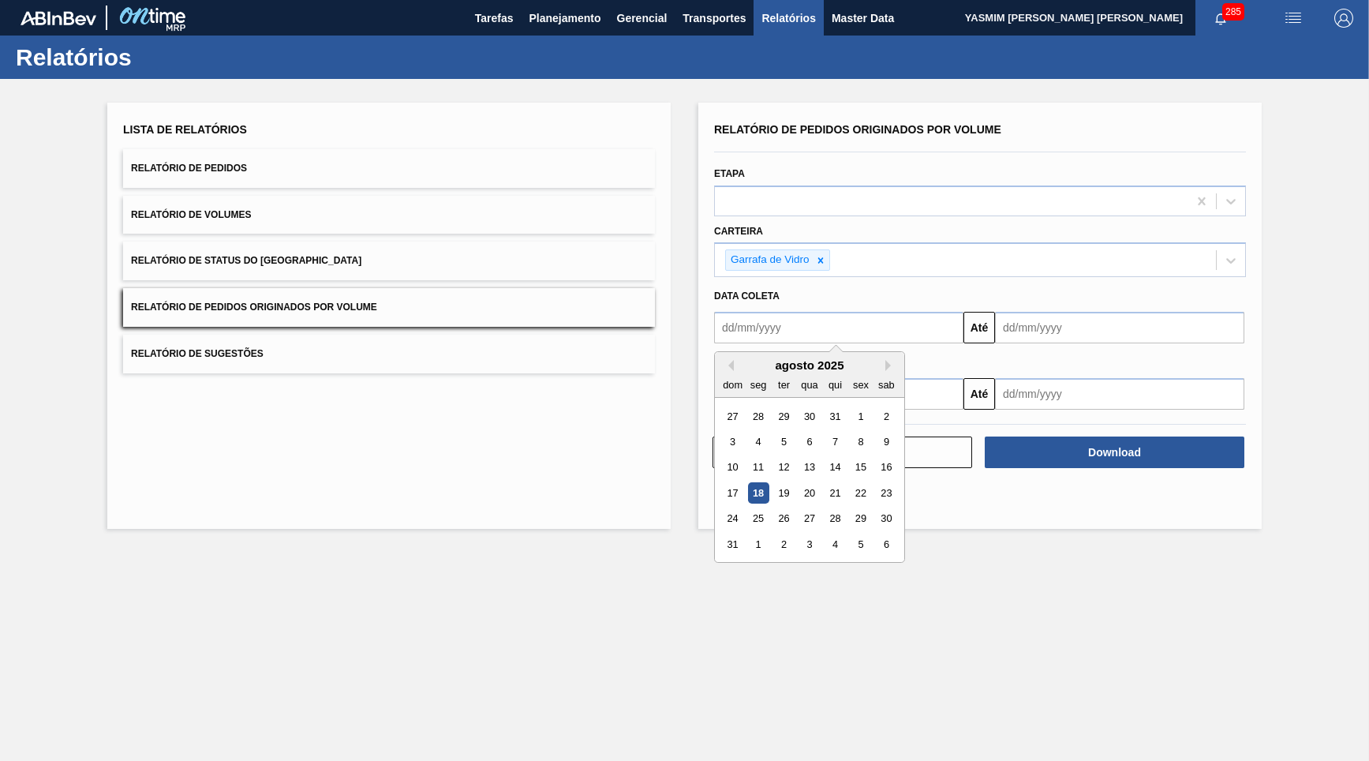
click at [886, 317] on input "text" at bounding box center [838, 328] width 249 height 32
click at [818, 255] on icon at bounding box center [820, 260] width 11 height 11
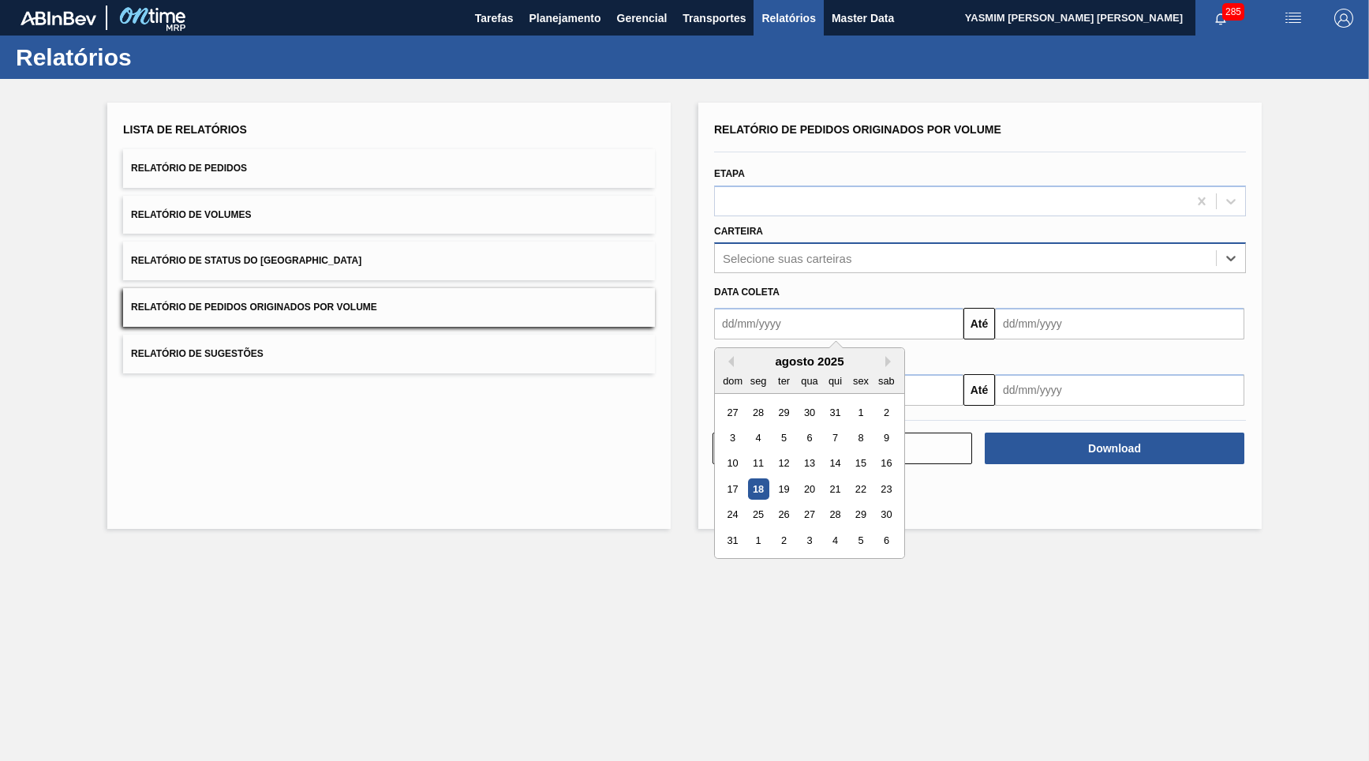
click at [369, 184] on div "Lista de Relatórios Relatório de Pedidos Relatório de Volumes Relatório de Stat…" at bounding box center [389, 245] width 532 height 255
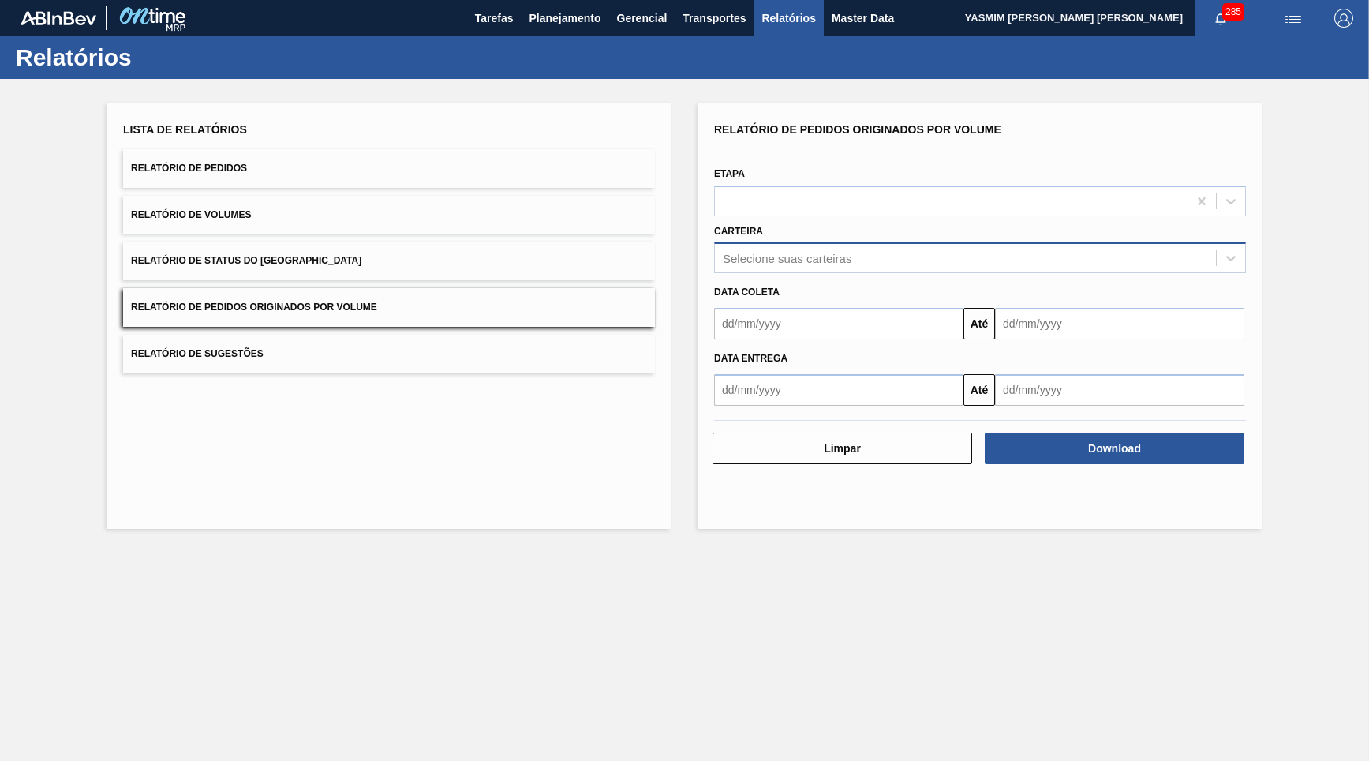
click at [347, 153] on button "Relatório de Pedidos" at bounding box center [389, 168] width 532 height 39
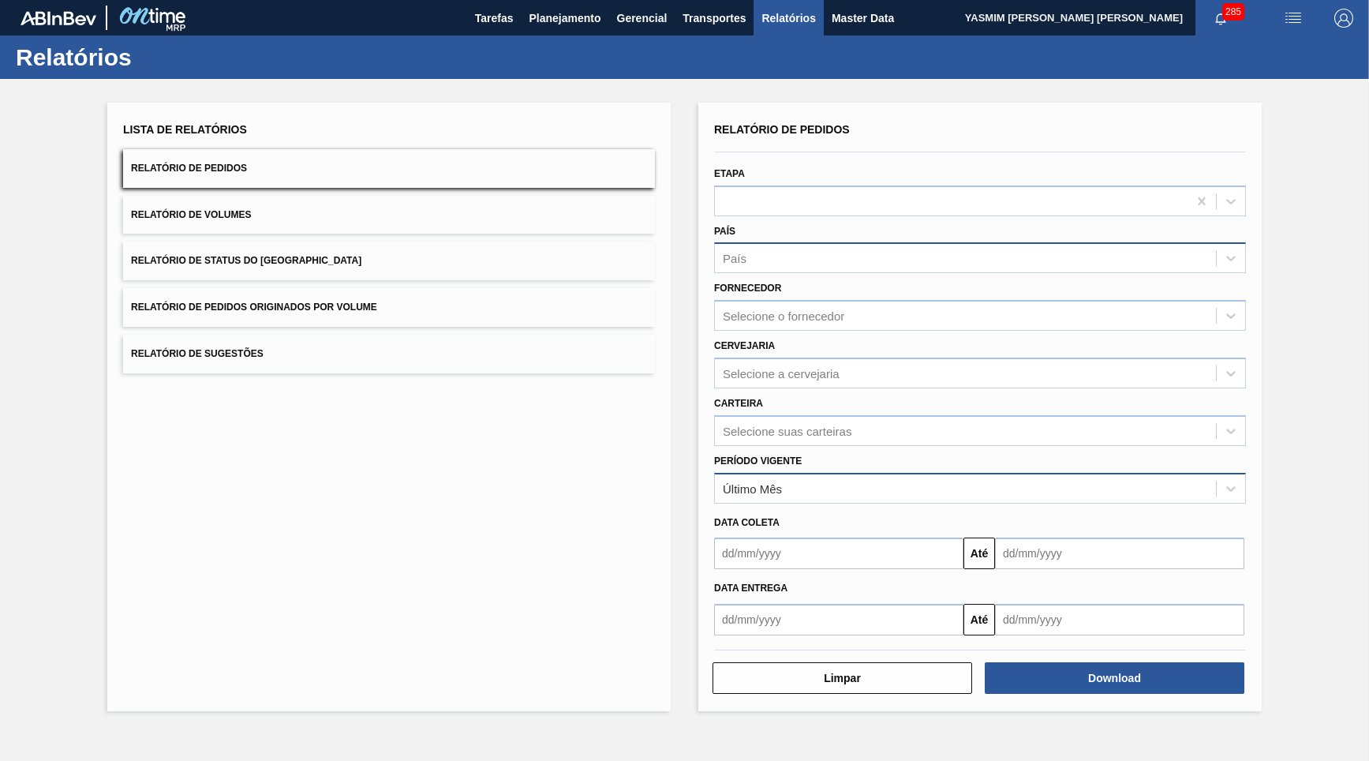
click at [821, 477] on div "Último Mês" at bounding box center [965, 488] width 501 height 23
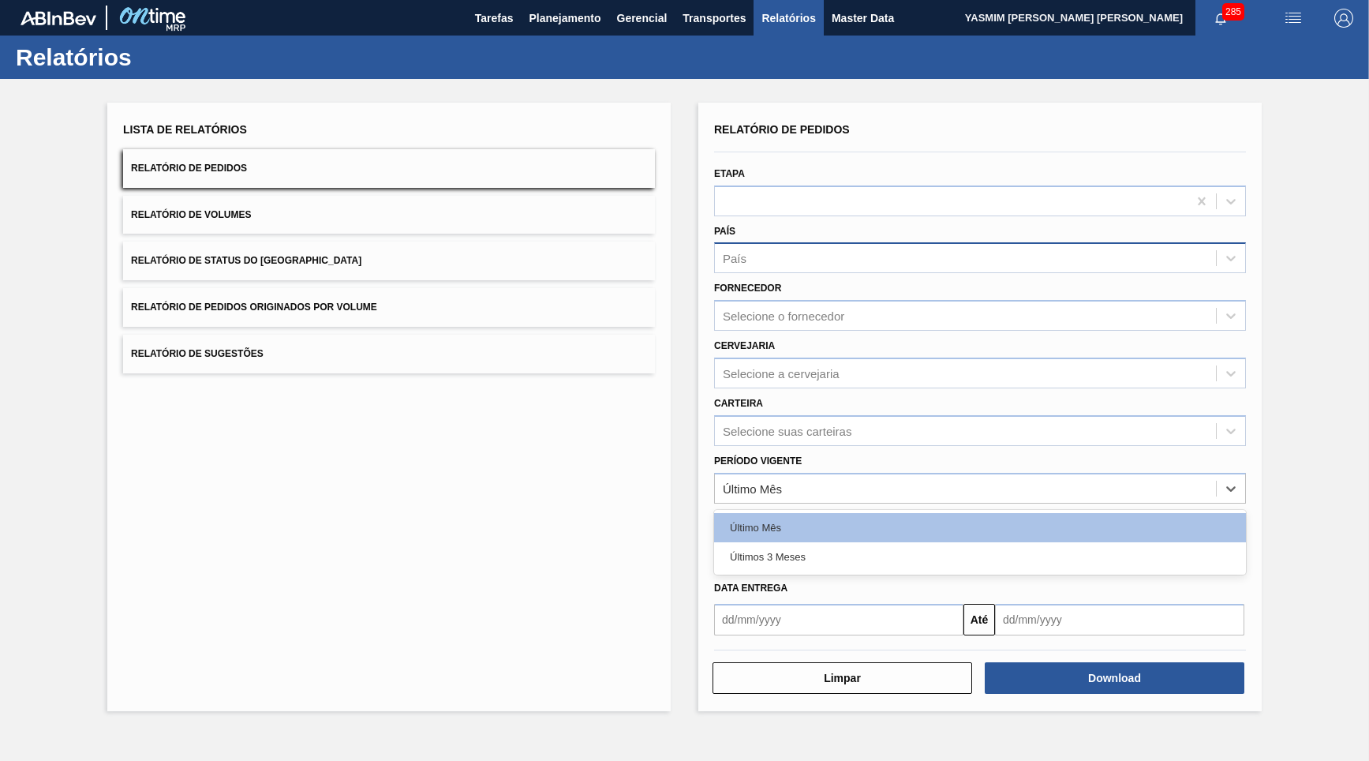
click at [777, 639] on div at bounding box center [980, 647] width 545 height 17
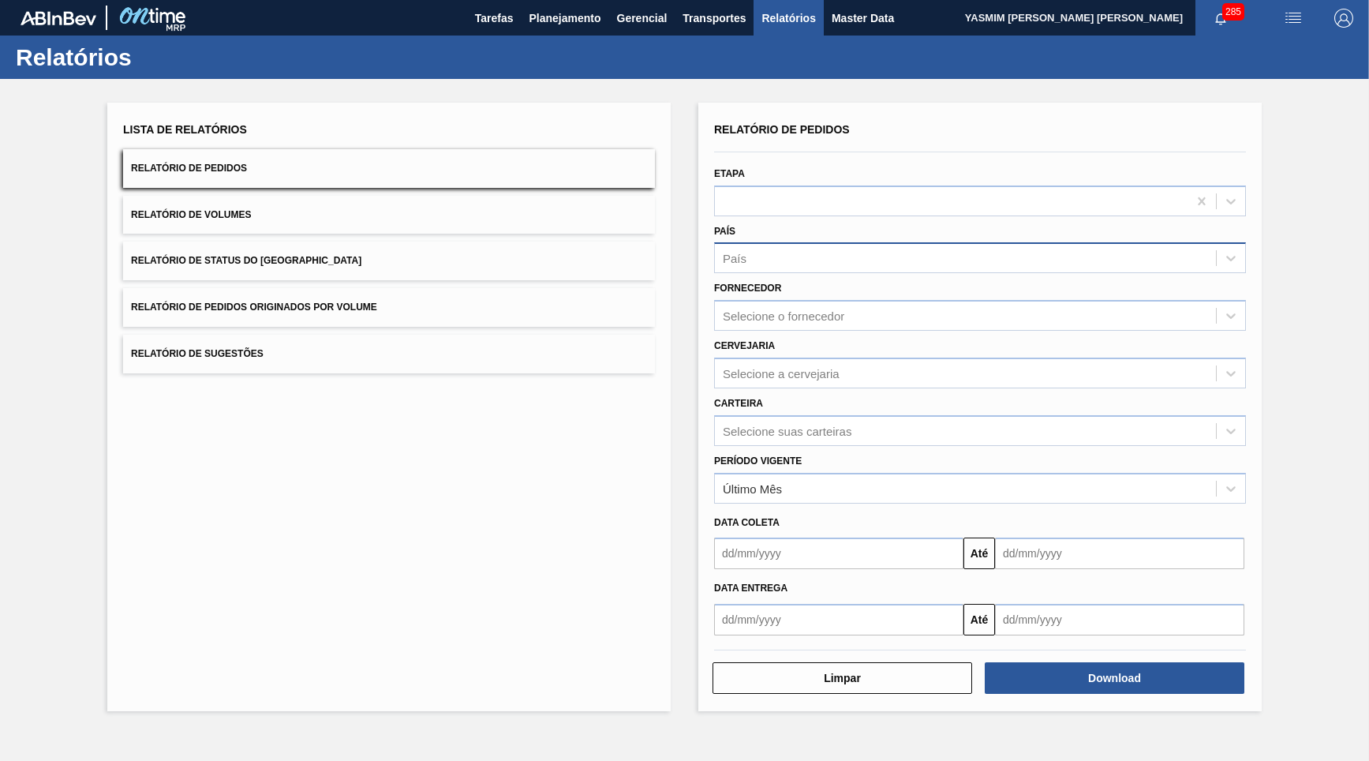
click at [770, 600] on div "Até" at bounding box center [980, 618] width 545 height 36
click at [811, 202] on div at bounding box center [951, 200] width 473 height 23
click at [804, 511] on div "Data coleta" at bounding box center [980, 522] width 545 height 23
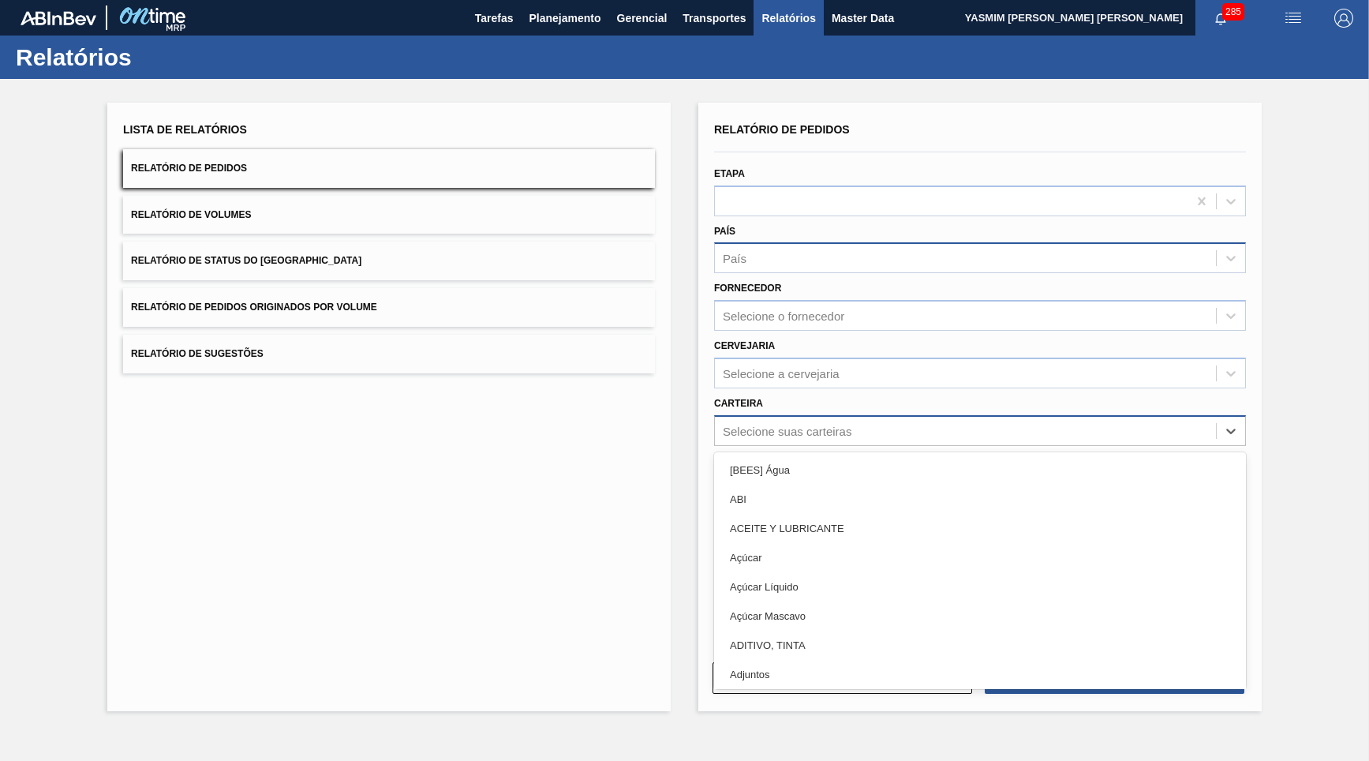
click at [786, 419] on div "Selecione suas carteiras" at bounding box center [965, 430] width 501 height 23
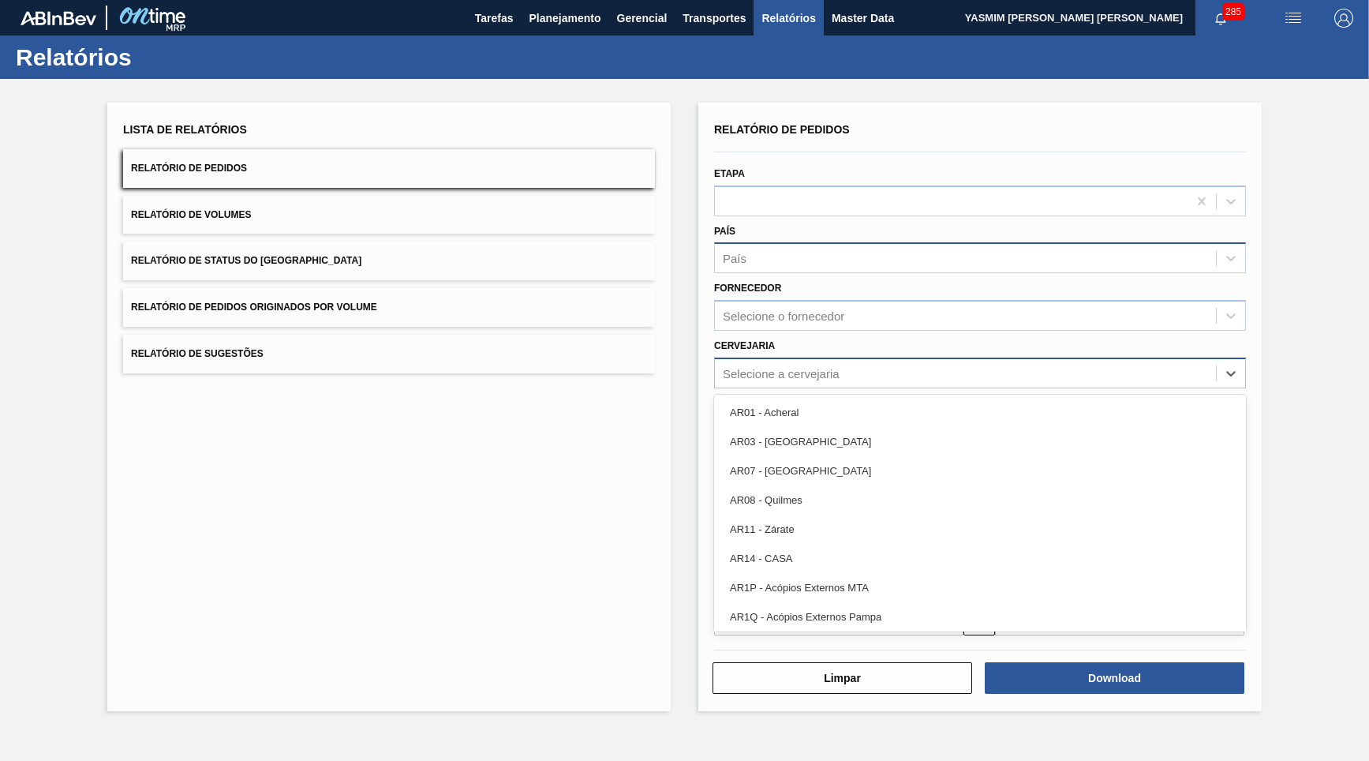
click at [827, 366] on div "Selecione a cervejaria" at bounding box center [781, 372] width 117 height 13
click at [685, 543] on div "Lista de Relatórios Relatório de Pedidos Relatório de Volumes Relatório de Stat…" at bounding box center [684, 405] width 1369 height 652
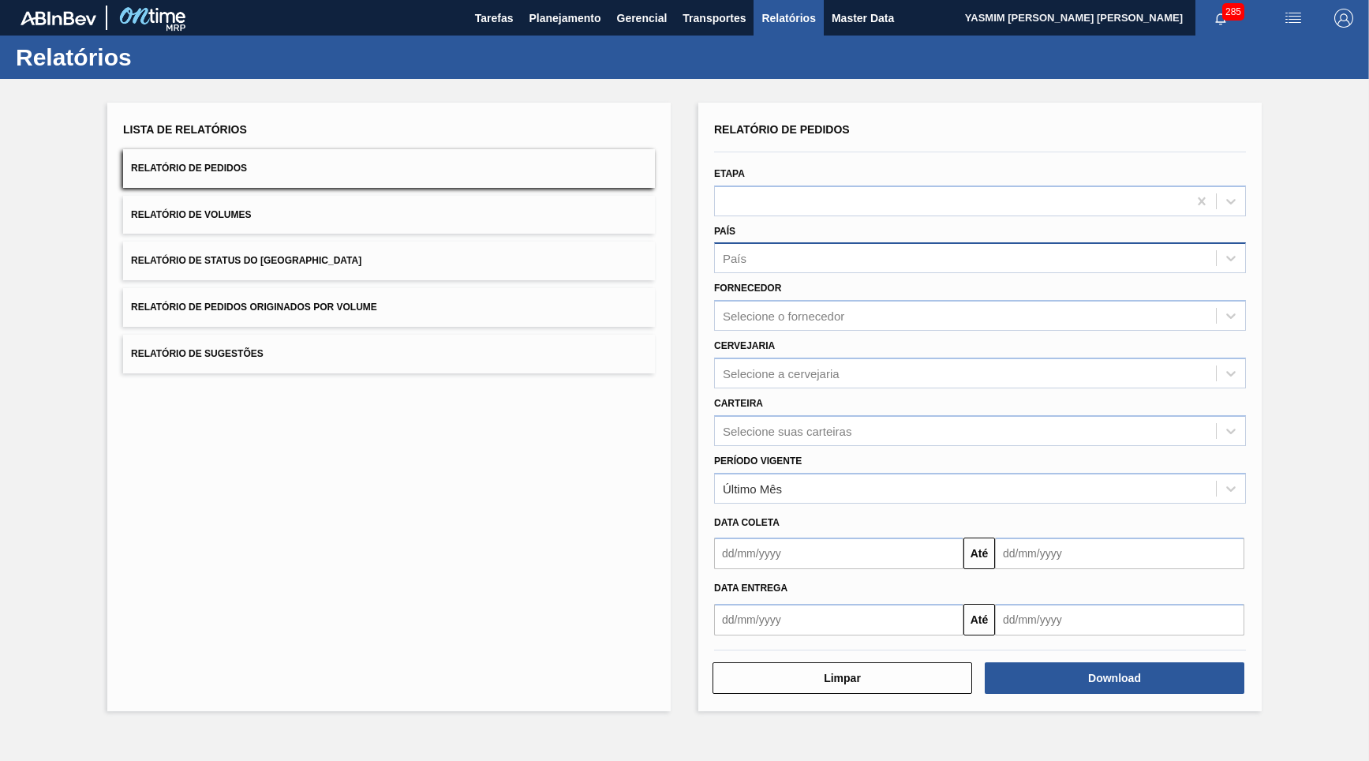
click at [780, 569] on div "Data entrega Até" at bounding box center [980, 602] width 545 height 66
click at [766, 538] on input "text" at bounding box center [838, 554] width 249 height 32
click at [779, 455] on label "Período Vigente" at bounding box center [758, 460] width 88 height 11
click at [725, 481] on Vigente "Período Vigente" at bounding box center [724, 487] width 2 height 13
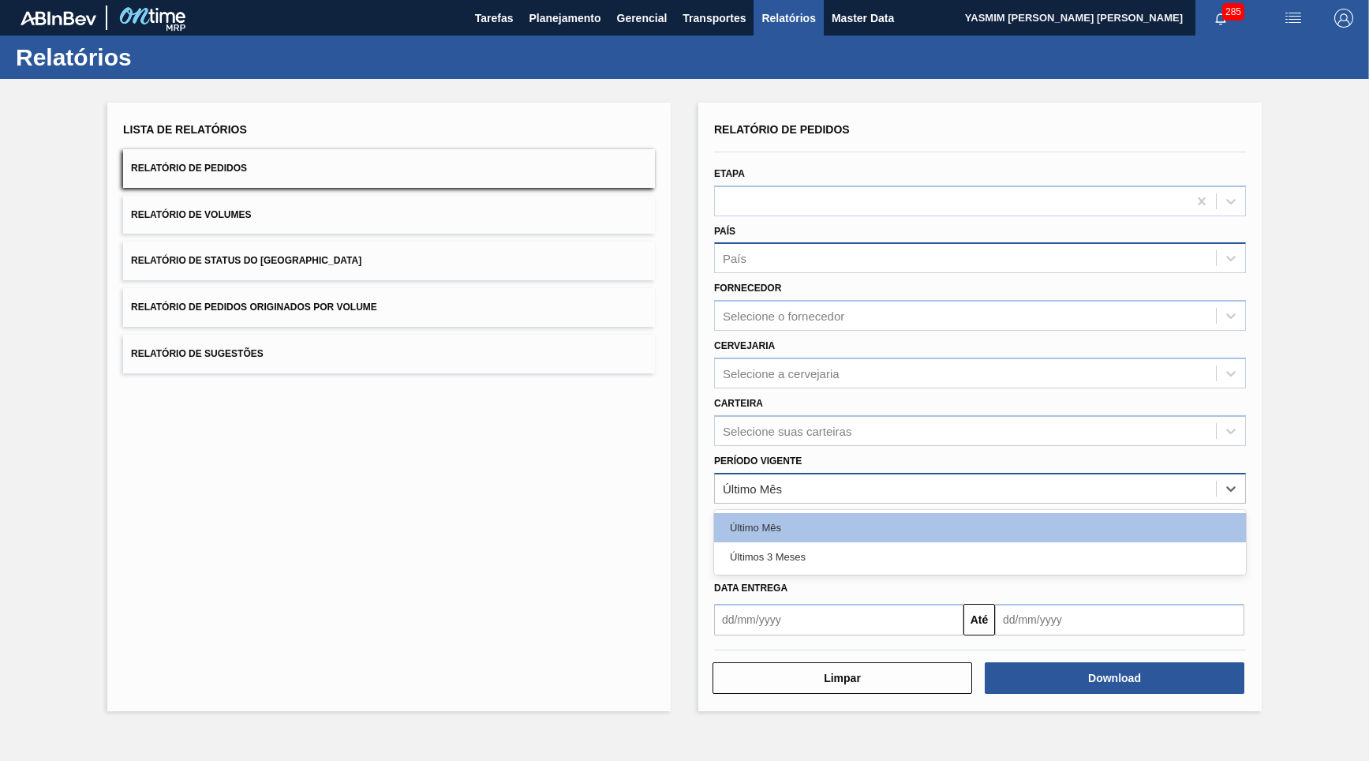
click at [785, 477] on div "Último Mês" at bounding box center [965, 488] width 501 height 23
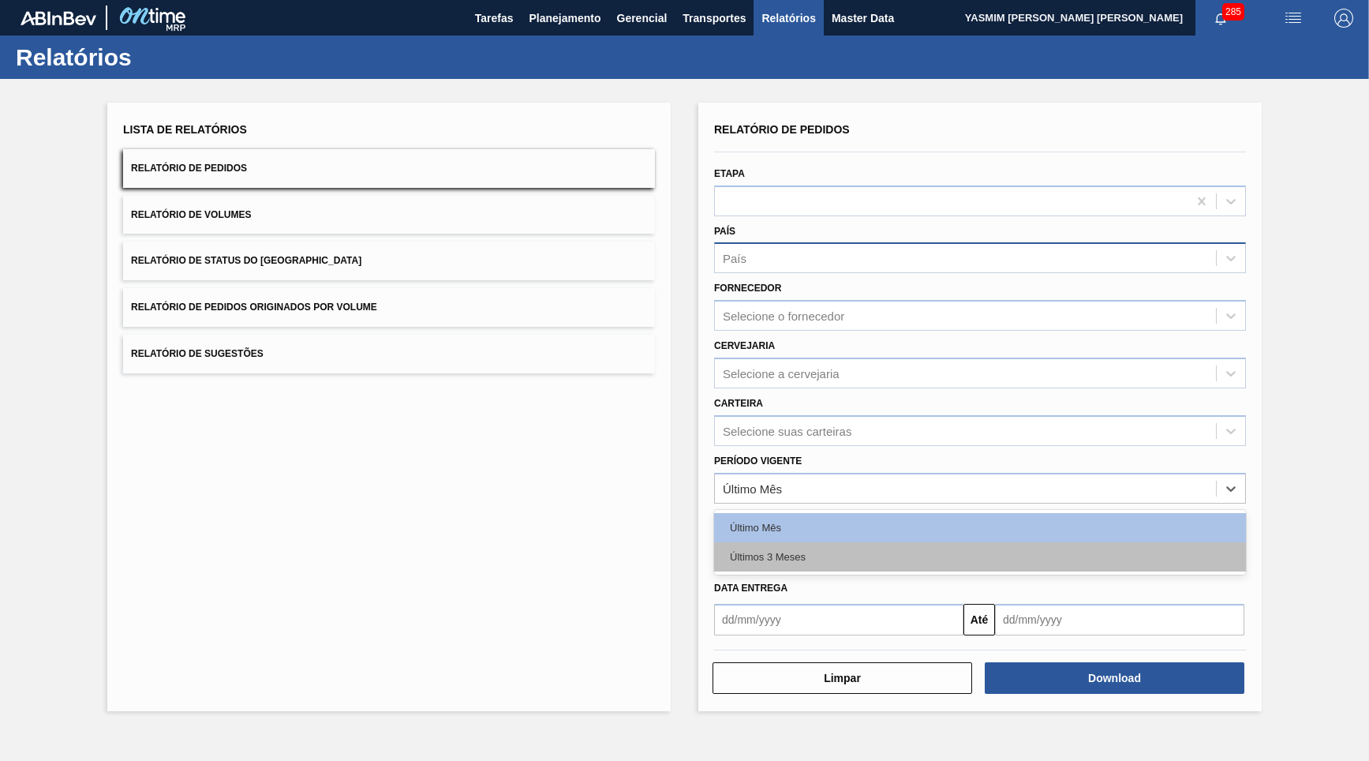
drag, startPoint x: 785, startPoint y: 519, endPoint x: 786, endPoint y: 528, distance: 8.7
click at [786, 528] on div "Último Mês Últimos 3 Meses" at bounding box center [980, 542] width 532 height 65
click at [786, 542] on div "Últimos 3 Meses" at bounding box center [980, 556] width 532 height 29
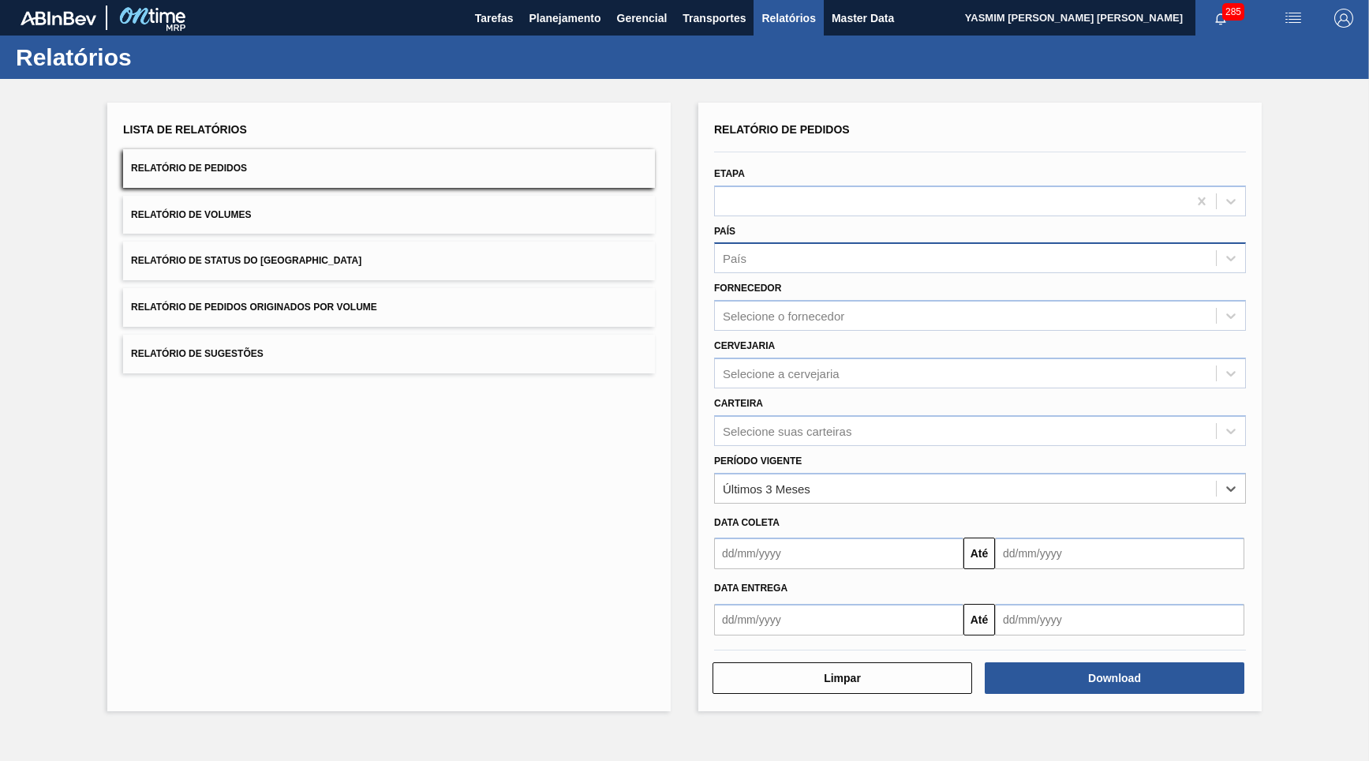
click at [770, 538] on input "text" at bounding box center [838, 554] width 249 height 32
type input "010120"
